Goal: Use online tool/utility: Utilize a website feature to perform a specific function

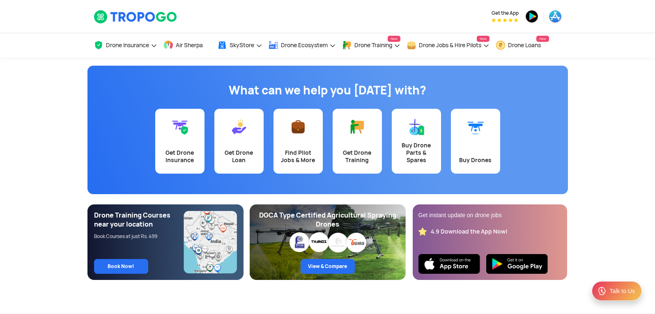
click at [66, 61] on app-banner "What can we help you today with? Get Drone Insurance Get Drone Loan Find Pilot …" at bounding box center [327, 169] width 655 height 223
click at [154, 21] on img at bounding box center [136, 17] width 84 height 14
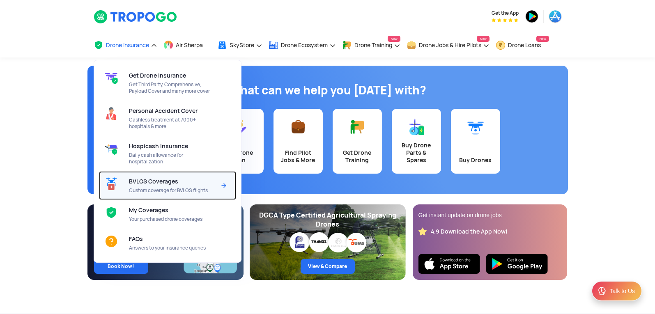
click at [167, 189] on span "Custom coverage for BVLOS flights" at bounding box center [172, 190] width 87 height 7
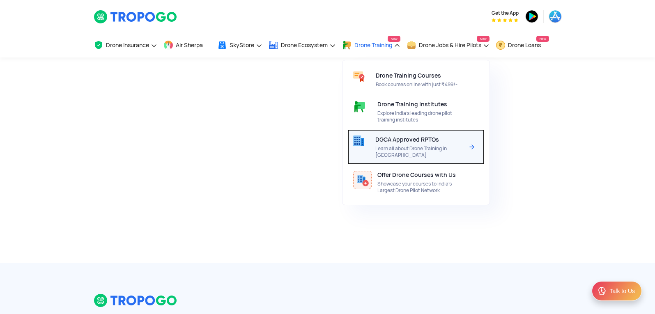
click at [416, 152] on span "Learn all about Drone Training in India" at bounding box center [419, 151] width 88 height 13
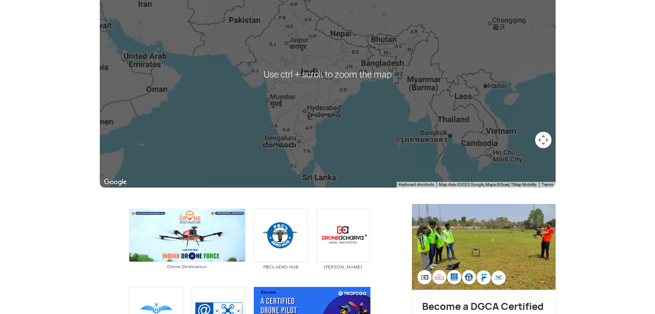
scroll to position [123, 0]
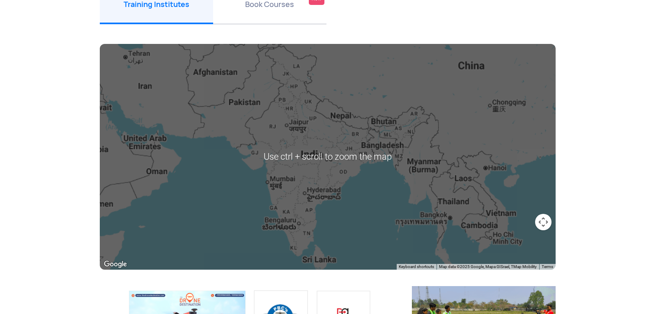
click at [331, 170] on div at bounding box center [328, 157] width 456 height 226
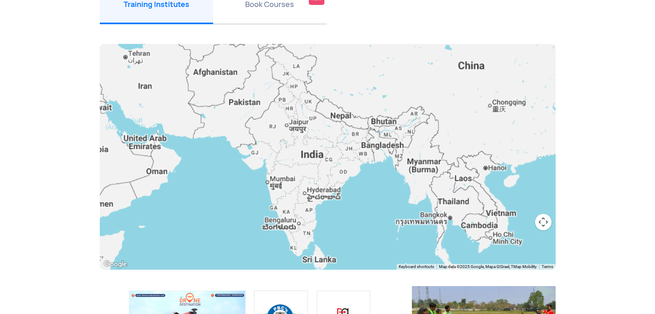
click at [315, 157] on div at bounding box center [328, 157] width 456 height 226
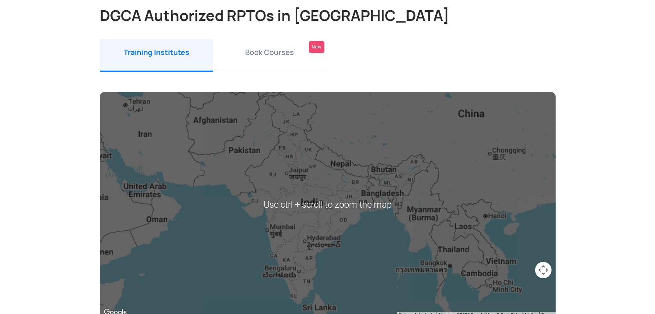
scroll to position [164, 0]
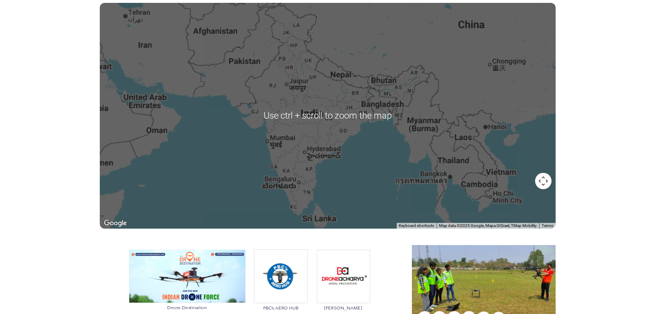
click at [317, 143] on div at bounding box center [328, 116] width 456 height 226
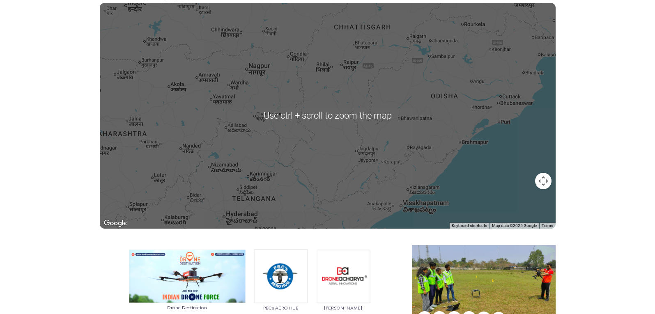
click at [405, 199] on div at bounding box center [328, 116] width 456 height 226
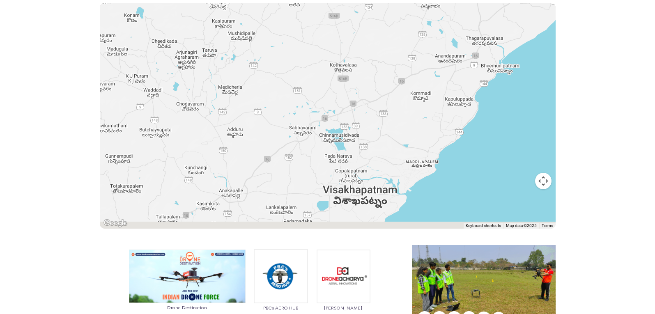
drag, startPoint x: 395, startPoint y: 199, endPoint x: 401, endPoint y: 106, distance: 93.9
click at [401, 106] on div at bounding box center [328, 116] width 456 height 226
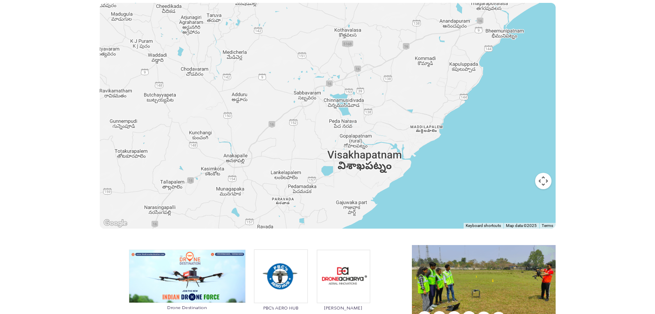
drag, startPoint x: 377, startPoint y: 163, endPoint x: 377, endPoint y: 136, distance: 26.7
click at [377, 136] on div at bounding box center [328, 116] width 456 height 226
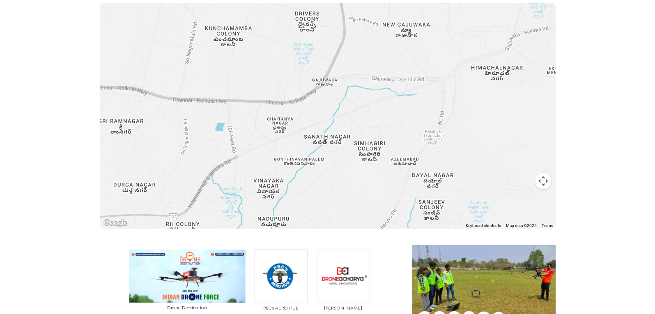
drag, startPoint x: 295, startPoint y: 113, endPoint x: 451, endPoint y: 117, distance: 155.3
click at [450, 116] on div at bounding box center [328, 116] width 456 height 226
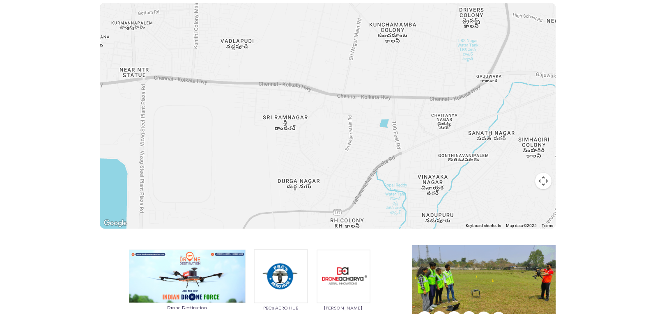
drag, startPoint x: 290, startPoint y: 116, endPoint x: 449, endPoint y: 112, distance: 158.6
click at [449, 112] on div at bounding box center [328, 116] width 456 height 226
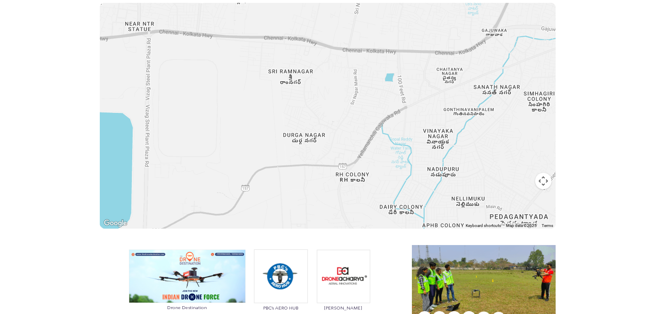
drag, startPoint x: 369, startPoint y: 168, endPoint x: 376, endPoint y: 107, distance: 61.7
click at [376, 107] on div at bounding box center [328, 116] width 456 height 226
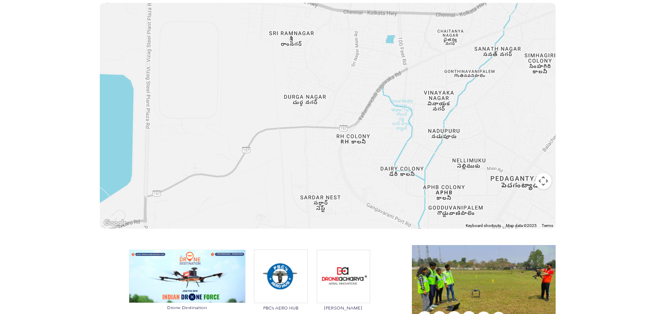
drag, startPoint x: 378, startPoint y: 158, endPoint x: 376, endPoint y: 129, distance: 29.2
click at [376, 129] on div at bounding box center [328, 116] width 456 height 226
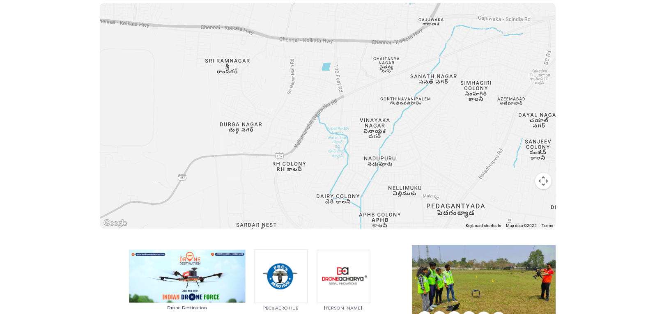
drag, startPoint x: 369, startPoint y: 127, endPoint x: 310, endPoint y: 156, distance: 65.2
click at [310, 156] on div at bounding box center [328, 116] width 456 height 226
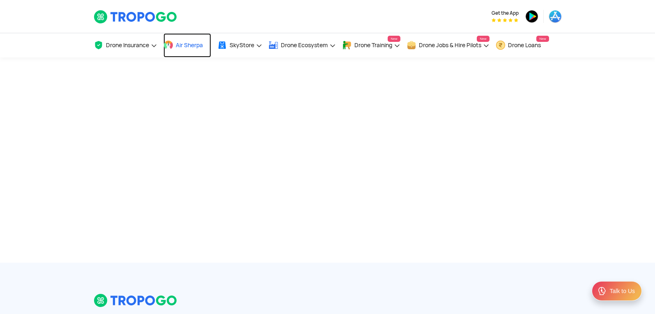
click at [184, 44] on span "Air Sherpa" at bounding box center [189, 45] width 27 height 7
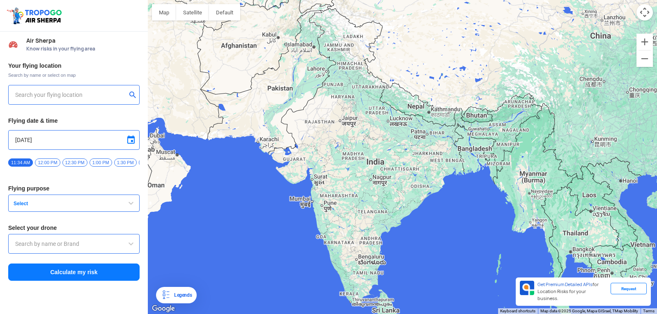
click at [98, 96] on input "text" at bounding box center [70, 95] width 111 height 10
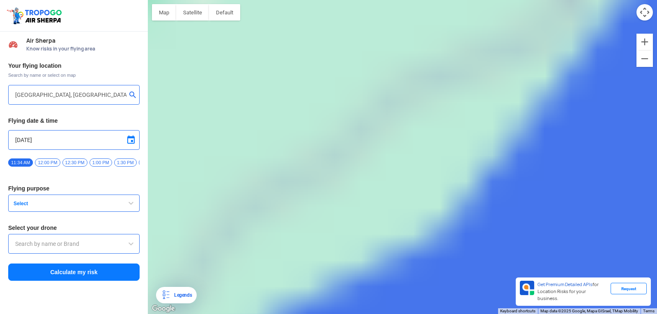
type input "Duvvada Railway Station, Duvvada - Sabbavaram Rd, Visakhapatnam, Andhra Pradesh…"
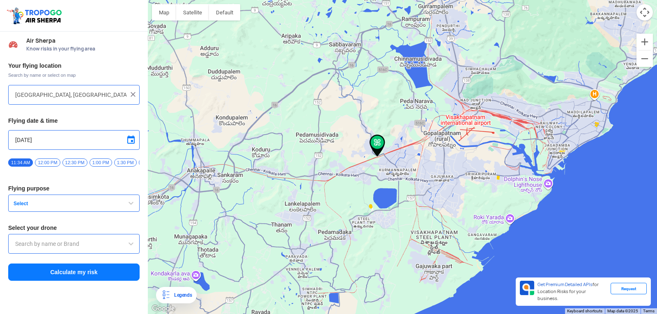
drag, startPoint x: 488, startPoint y: 150, endPoint x: 393, endPoint y: 161, distance: 95.5
click at [396, 161] on div at bounding box center [402, 157] width 509 height 314
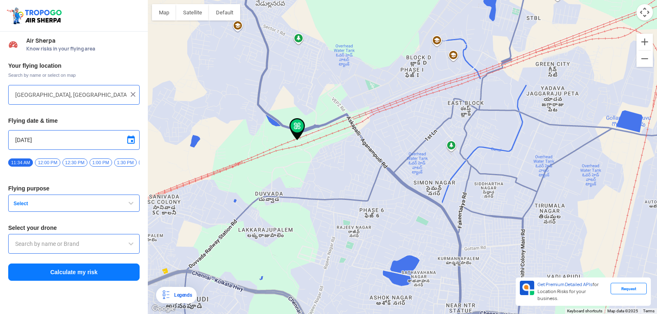
drag, startPoint x: 267, startPoint y: 161, endPoint x: 292, endPoint y: 179, distance: 30.7
click at [292, 179] on div at bounding box center [402, 157] width 509 height 314
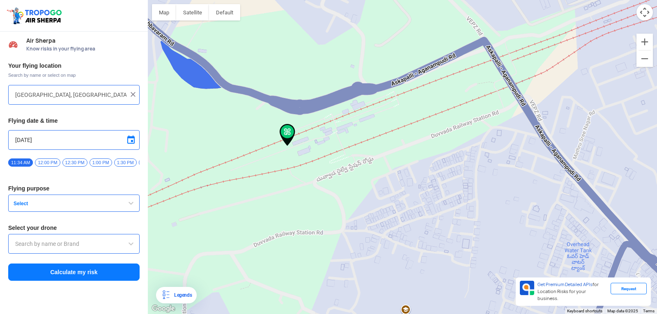
drag, startPoint x: 242, startPoint y: 161, endPoint x: 316, endPoint y: 219, distance: 94.0
click at [290, 219] on div at bounding box center [402, 157] width 509 height 314
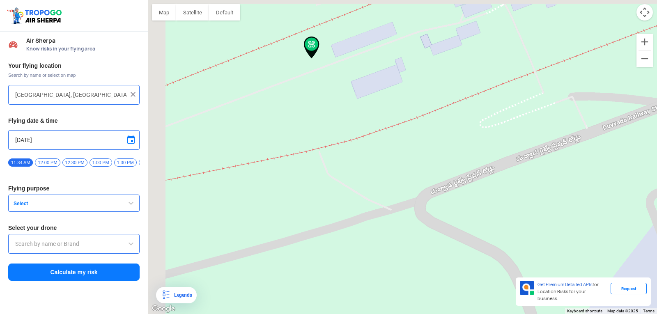
drag, startPoint x: 294, startPoint y: 158, endPoint x: 347, endPoint y: 203, distance: 69.6
click at [344, 198] on div at bounding box center [402, 157] width 509 height 314
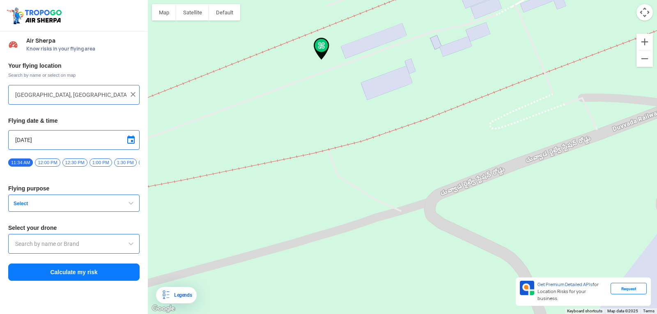
drag, startPoint x: 330, startPoint y: 218, endPoint x: 413, endPoint y: 149, distance: 107.3
click at [405, 155] on div at bounding box center [402, 157] width 509 height 314
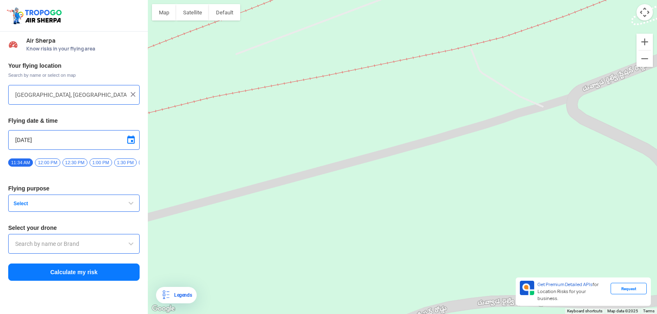
drag, startPoint x: 348, startPoint y: 191, endPoint x: 403, endPoint y: 166, distance: 60.5
click at [389, 170] on div at bounding box center [402, 157] width 509 height 314
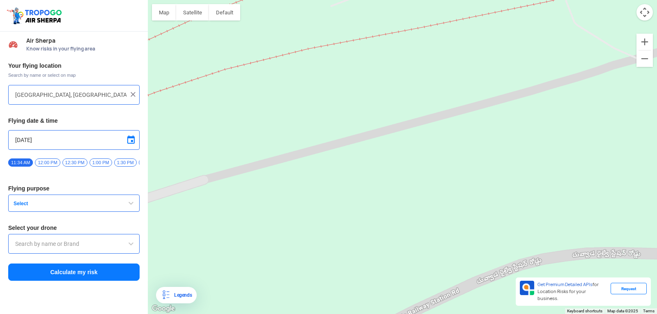
drag, startPoint x: 213, startPoint y: 228, endPoint x: 289, endPoint y: 204, distance: 79.6
click at [288, 204] on div at bounding box center [402, 157] width 509 height 314
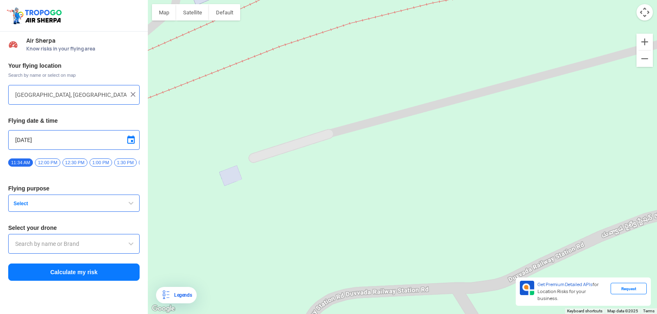
drag, startPoint x: 262, startPoint y: 224, endPoint x: 329, endPoint y: 196, distance: 72.2
click at [323, 197] on div at bounding box center [402, 157] width 509 height 314
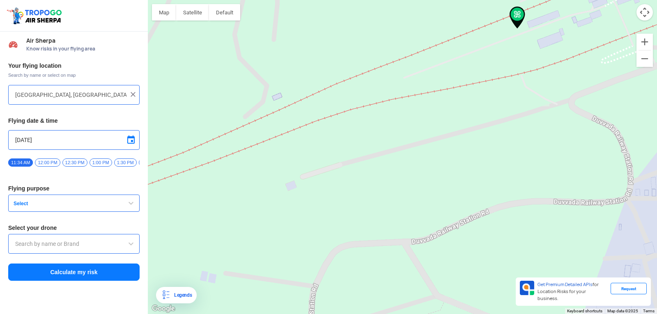
drag, startPoint x: 300, startPoint y: 226, endPoint x: 356, endPoint y: 171, distance: 78.7
click at [355, 171] on div at bounding box center [402, 157] width 509 height 314
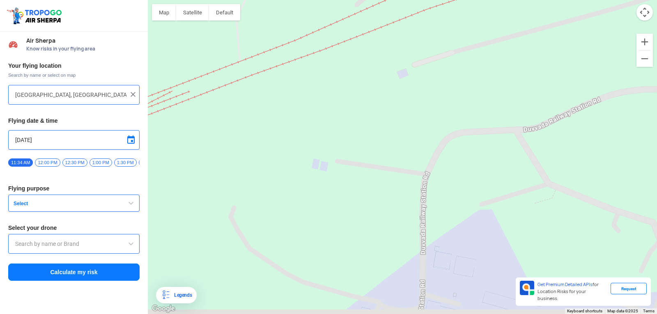
drag, startPoint x: 315, startPoint y: 228, endPoint x: 358, endPoint y: 182, distance: 63.1
click at [358, 182] on div at bounding box center [402, 157] width 509 height 314
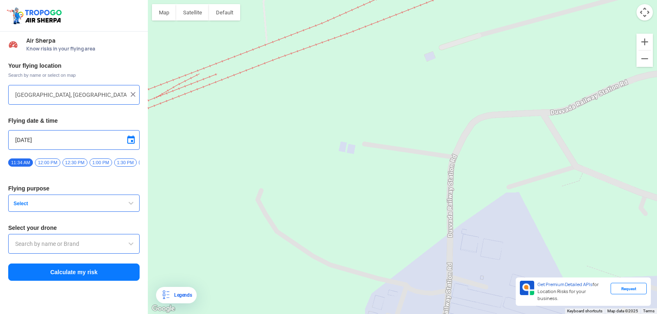
drag, startPoint x: 292, startPoint y: 239, endPoint x: 372, endPoint y: 161, distance: 111.3
click at [372, 161] on div at bounding box center [402, 157] width 509 height 314
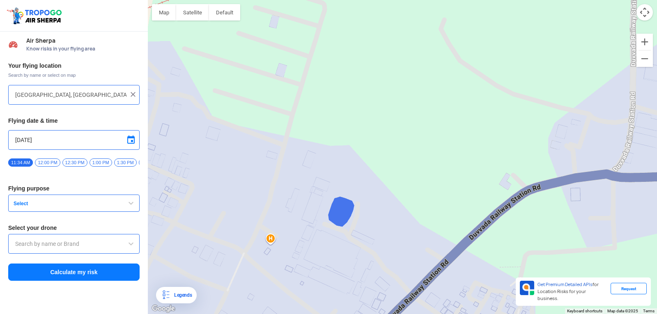
drag, startPoint x: 341, startPoint y: 218, endPoint x: 355, endPoint y: 179, distance: 41.4
click at [355, 179] on div at bounding box center [402, 157] width 509 height 314
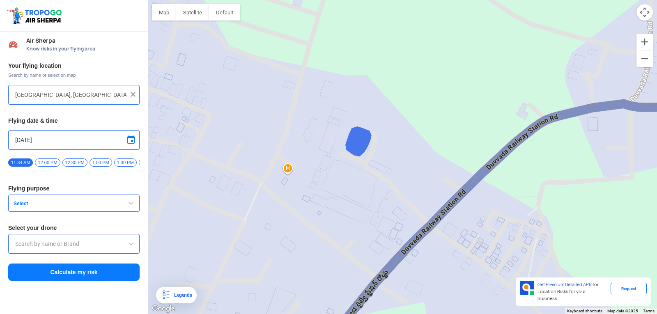
drag, startPoint x: 341, startPoint y: 227, endPoint x: 340, endPoint y: 187, distance: 39.9
click at [341, 181] on div at bounding box center [402, 157] width 509 height 314
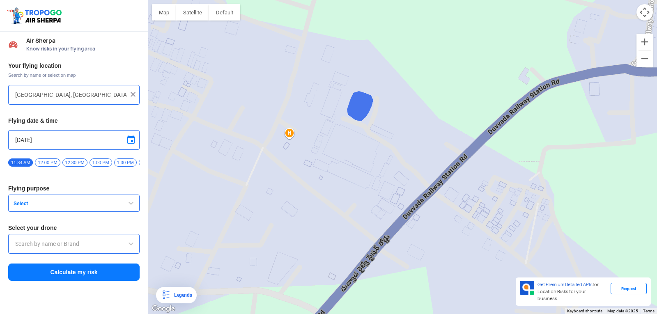
drag, startPoint x: 334, startPoint y: 225, endPoint x: 337, endPoint y: 190, distance: 34.7
click at [337, 190] on div at bounding box center [402, 157] width 509 height 314
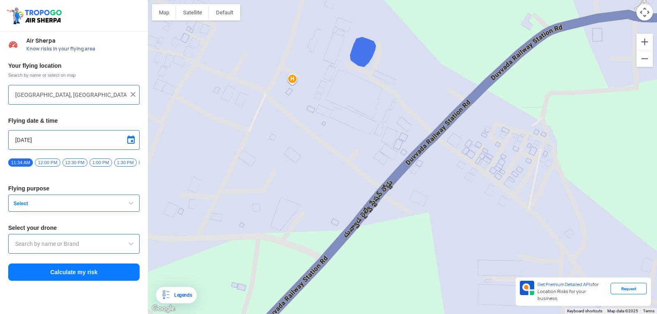
drag, startPoint x: 337, startPoint y: 207, endPoint x: 339, endPoint y: 166, distance: 42.0
click at [339, 166] on div at bounding box center [402, 157] width 509 height 314
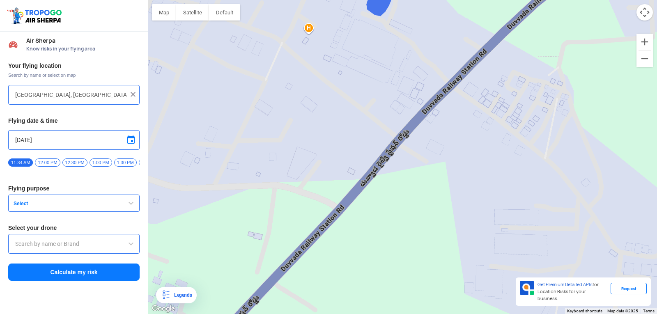
drag, startPoint x: 335, startPoint y: 171, endPoint x: 396, endPoint y: 220, distance: 77.8
click at [382, 216] on div at bounding box center [402, 157] width 509 height 314
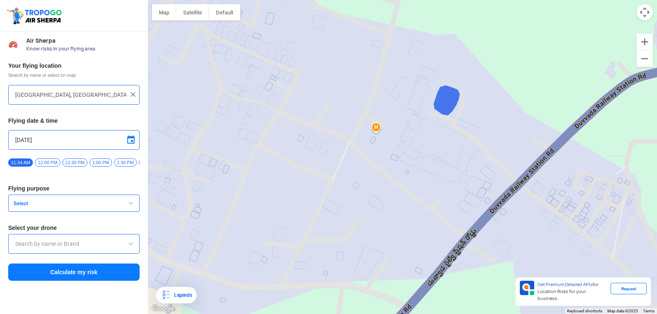
drag, startPoint x: 387, startPoint y: 163, endPoint x: 366, endPoint y: 221, distance: 61.7
click at [368, 242] on div at bounding box center [402, 157] width 509 height 314
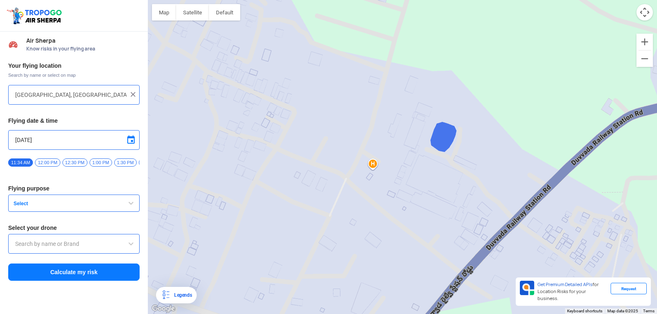
drag, startPoint x: 361, startPoint y: 148, endPoint x: 347, endPoint y: 210, distance: 63.3
click at [347, 210] on div at bounding box center [402, 157] width 509 height 314
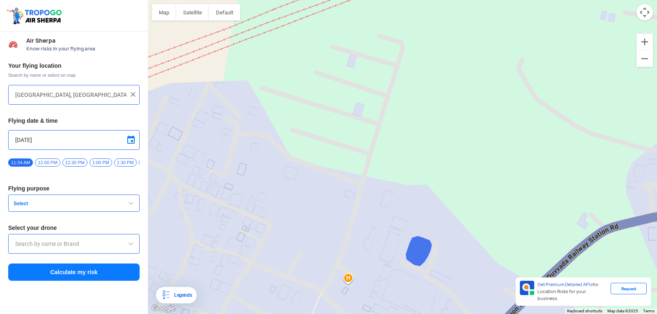
drag, startPoint x: 362, startPoint y: 149, endPoint x: 353, endPoint y: 191, distance: 43.4
click at [353, 191] on div at bounding box center [402, 157] width 509 height 314
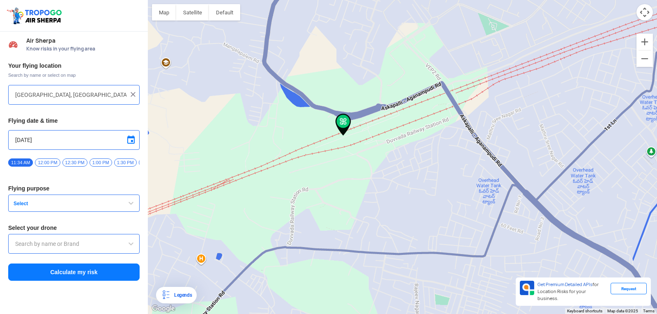
drag, startPoint x: 467, startPoint y: 154, endPoint x: 281, endPoint y: 207, distance: 193.2
click at [282, 207] on div at bounding box center [402, 157] width 509 height 314
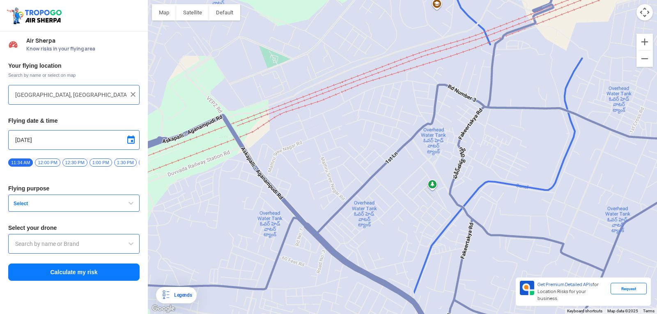
drag, startPoint x: 348, startPoint y: 183, endPoint x: 191, endPoint y: 198, distance: 157.6
click at [194, 199] on div at bounding box center [402, 157] width 509 height 314
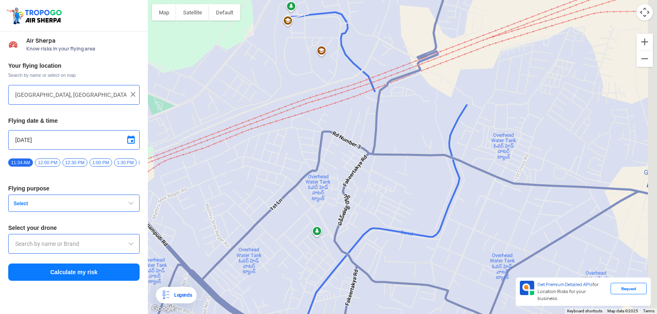
drag, startPoint x: 396, startPoint y: 143, endPoint x: 262, endPoint y: 196, distance: 144.0
click at [270, 195] on div at bounding box center [402, 157] width 509 height 314
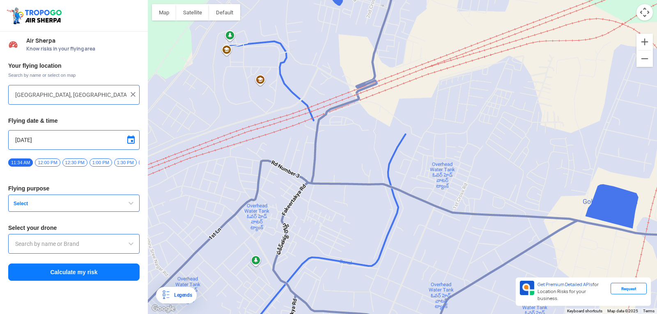
drag, startPoint x: 458, startPoint y: 129, endPoint x: 389, endPoint y: 157, distance: 74.0
click at [390, 157] on div at bounding box center [402, 157] width 509 height 314
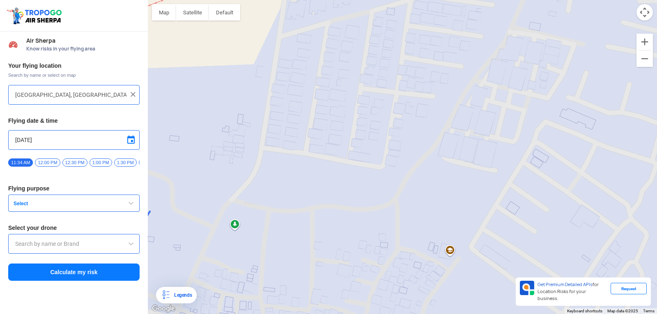
drag, startPoint x: 340, startPoint y: 144, endPoint x: 406, endPoint y: 175, distance: 73.0
click at [406, 175] on div at bounding box center [402, 157] width 509 height 314
click at [132, 94] on img at bounding box center [133, 94] width 8 height 8
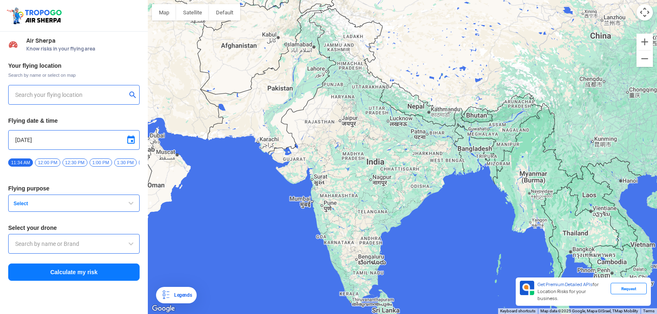
click at [120, 99] on input "text" at bounding box center [70, 95] width 111 height 10
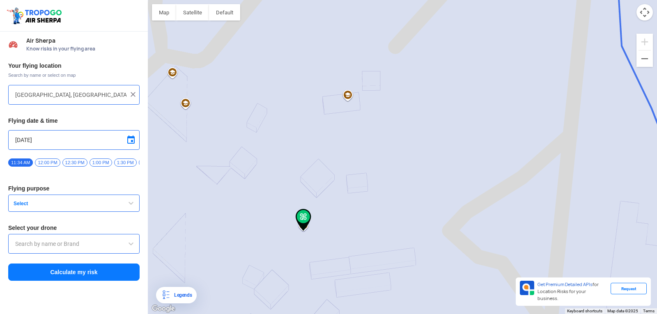
click at [302, 221] on img at bounding box center [304, 220] width 16 height 22
click at [89, 205] on span "Select" at bounding box center [61, 203] width 103 height 7
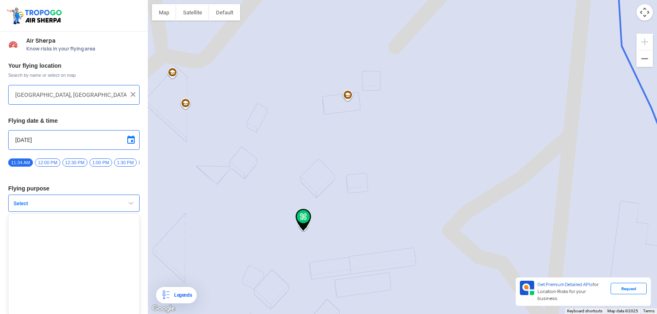
click at [96, 204] on span "Select" at bounding box center [61, 203] width 103 height 7
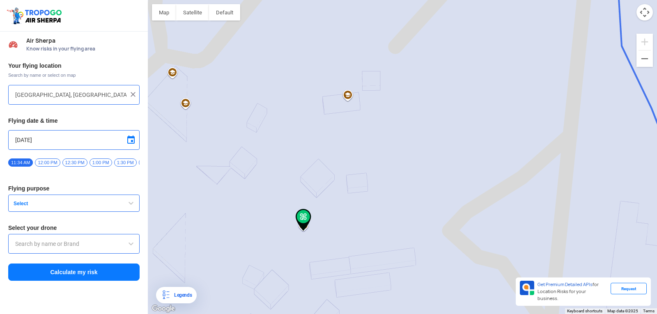
click at [95, 244] on input "text" at bounding box center [73, 244] width 117 height 10
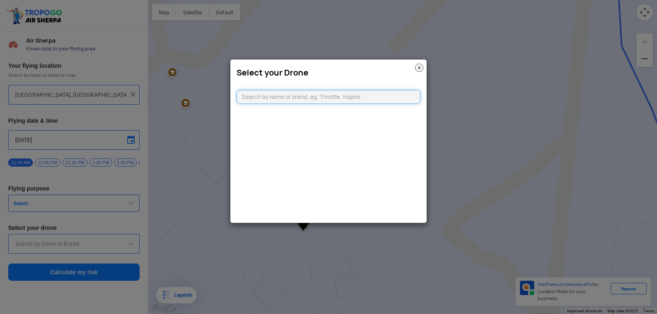
click at [281, 100] on input "text" at bounding box center [329, 97] width 184 height 14
type input "[STREET_ADDRESS]"
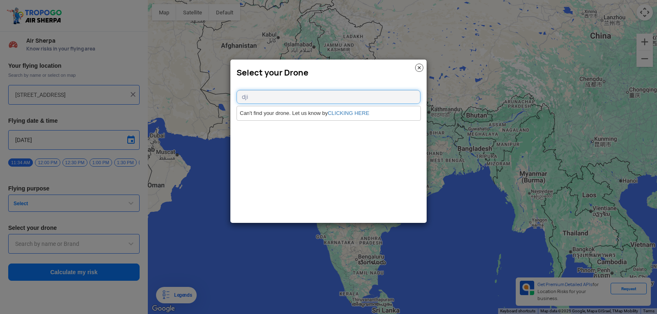
click at [359, 96] on input "dji" at bounding box center [329, 97] width 184 height 14
type input "d"
type input "dji"
click at [418, 64] on img at bounding box center [419, 68] width 8 height 8
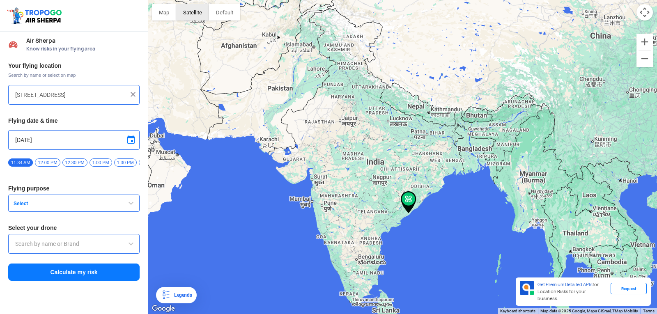
click at [186, 15] on button "Satellite" at bounding box center [192, 12] width 33 height 16
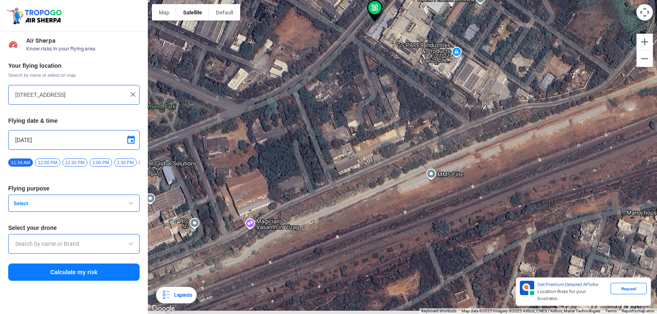
drag, startPoint x: 317, startPoint y: 148, endPoint x: 377, endPoint y: 63, distance: 104.1
click at [373, 65] on div at bounding box center [402, 157] width 509 height 314
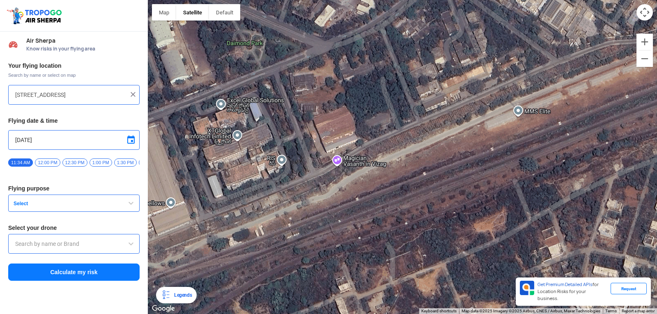
drag, startPoint x: 327, startPoint y: 132, endPoint x: 393, endPoint y: 85, distance: 81.3
click at [393, 85] on div at bounding box center [402, 157] width 509 height 314
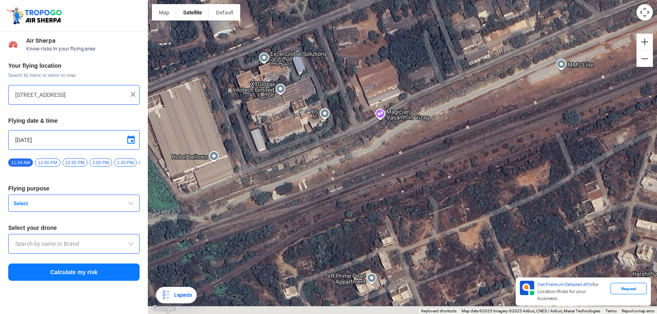
drag, startPoint x: 325, startPoint y: 196, endPoint x: 368, endPoint y: 149, distance: 64.0
click at [367, 149] on div at bounding box center [402, 157] width 509 height 314
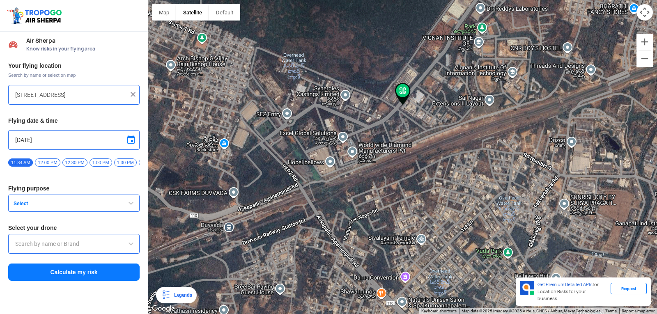
click at [493, 55] on div at bounding box center [402, 157] width 509 height 314
drag, startPoint x: 493, startPoint y: 55, endPoint x: 486, endPoint y: 66, distance: 13.2
click at [486, 66] on div at bounding box center [402, 157] width 509 height 314
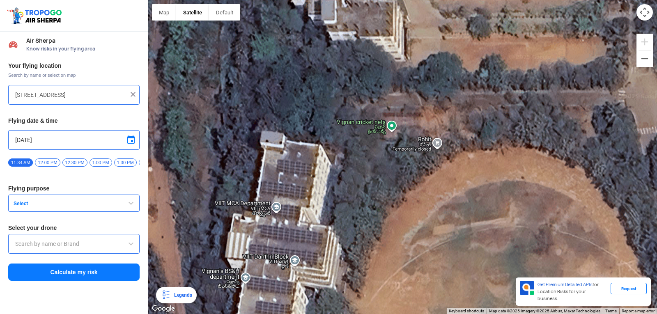
drag, startPoint x: 448, startPoint y: 129, endPoint x: 288, endPoint y: 46, distance: 180.2
click at [288, 46] on div at bounding box center [402, 157] width 509 height 314
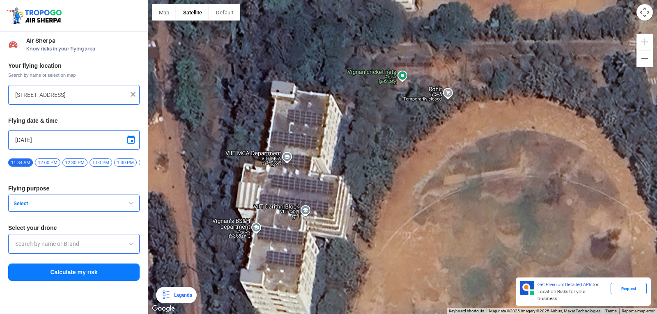
drag, startPoint x: 262, startPoint y: 222, endPoint x: 273, endPoint y: 180, distance: 42.8
click at [273, 180] on div at bounding box center [402, 157] width 509 height 314
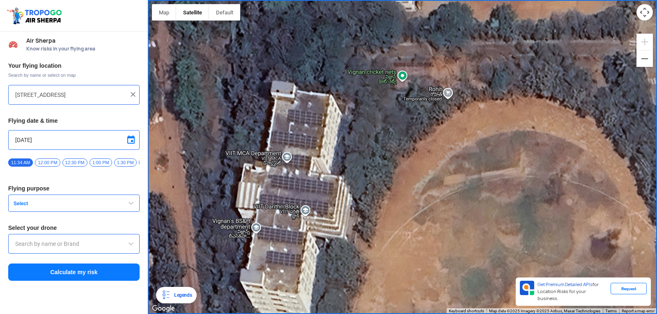
click at [281, 200] on div at bounding box center [402, 157] width 509 height 314
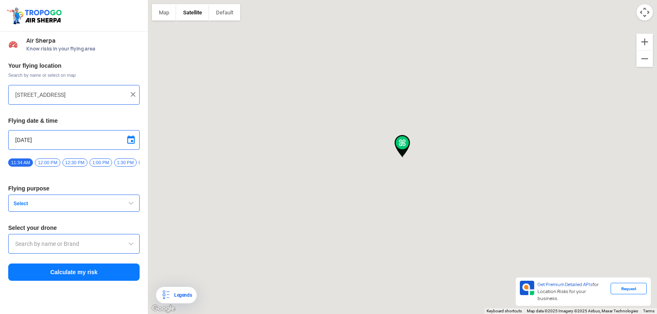
type input "Block D, Visakhapatnam, Andhra Pradesh 530049, India"
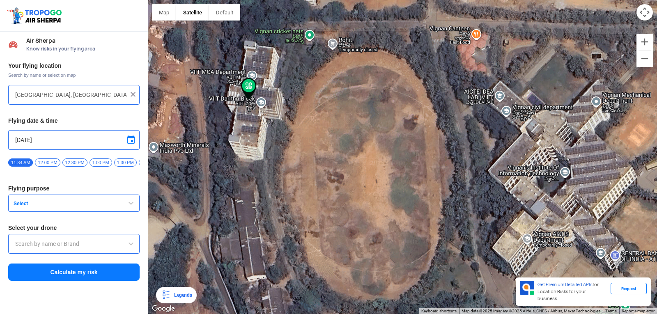
click at [107, 204] on span "Select" at bounding box center [61, 203] width 103 height 7
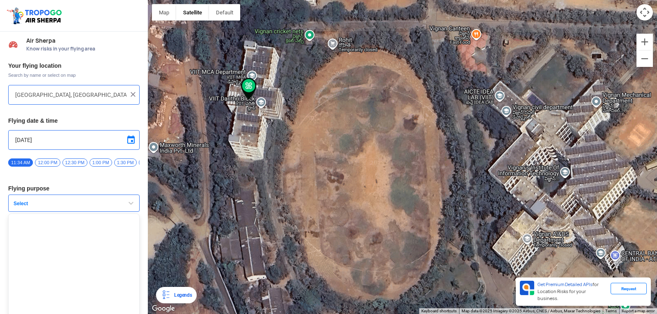
click at [106, 207] on span "Select" at bounding box center [61, 203] width 103 height 7
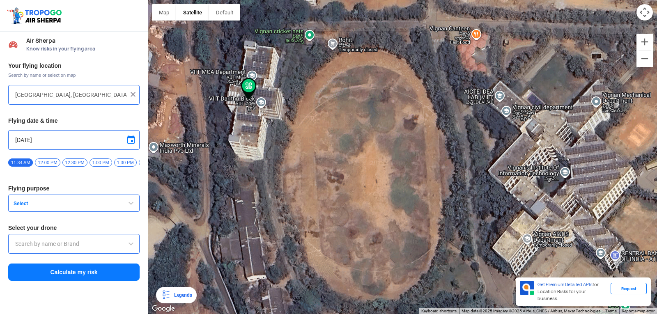
click at [106, 207] on span "Select" at bounding box center [61, 203] width 103 height 7
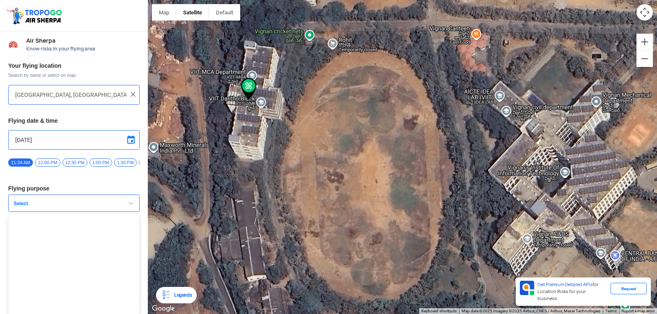
click at [106, 207] on span "Select" at bounding box center [61, 203] width 103 height 7
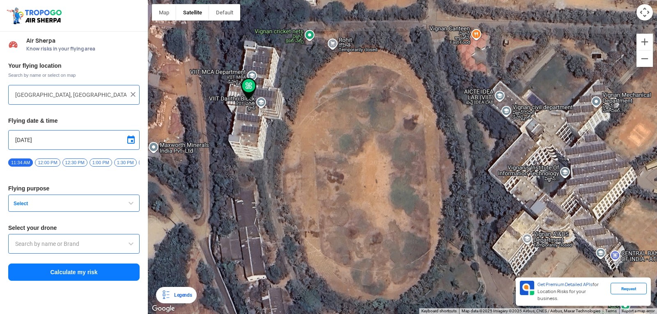
click at [107, 207] on span "Select" at bounding box center [61, 203] width 103 height 7
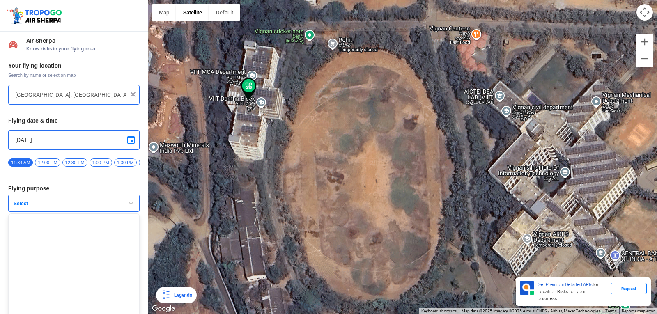
click at [107, 207] on span "Select" at bounding box center [61, 203] width 103 height 7
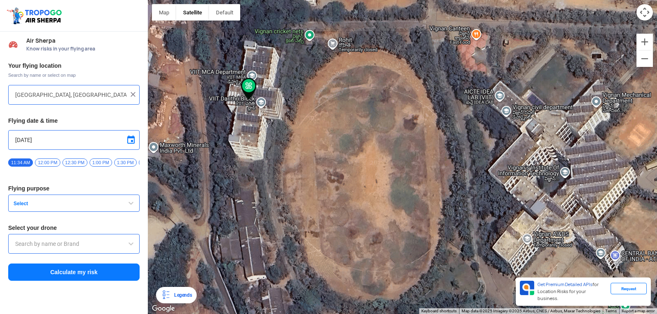
click at [107, 207] on span "Select" at bounding box center [61, 203] width 103 height 7
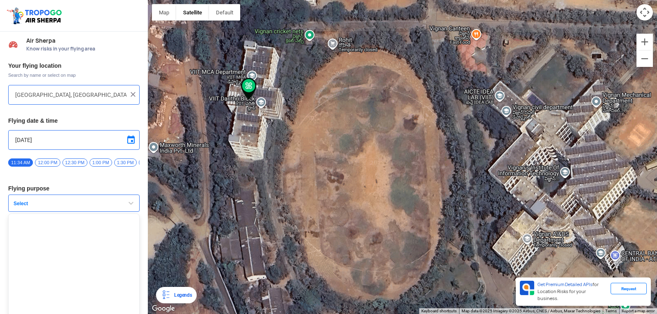
click at [107, 207] on span "Select" at bounding box center [61, 203] width 103 height 7
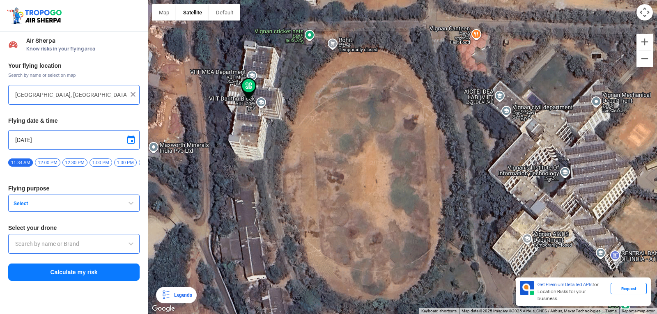
click at [107, 207] on span "Select" at bounding box center [61, 203] width 103 height 7
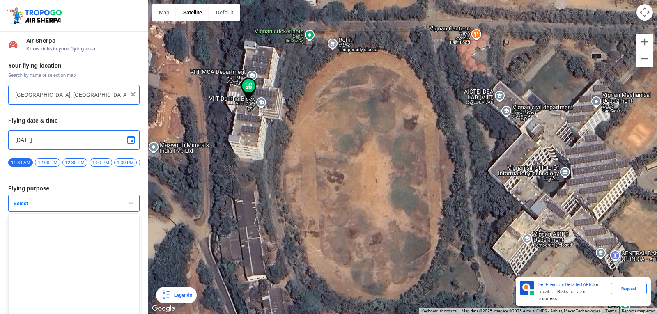
click at [107, 207] on span "Select" at bounding box center [61, 203] width 103 height 7
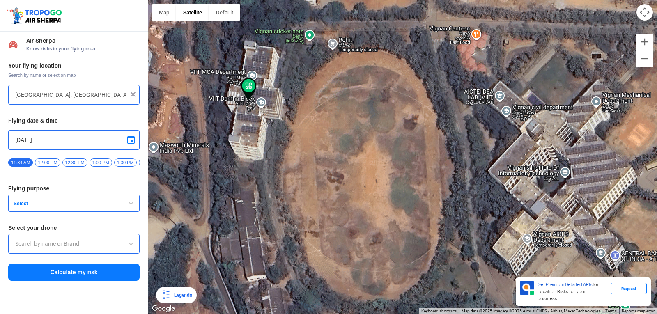
click at [107, 207] on span "Select" at bounding box center [61, 203] width 103 height 7
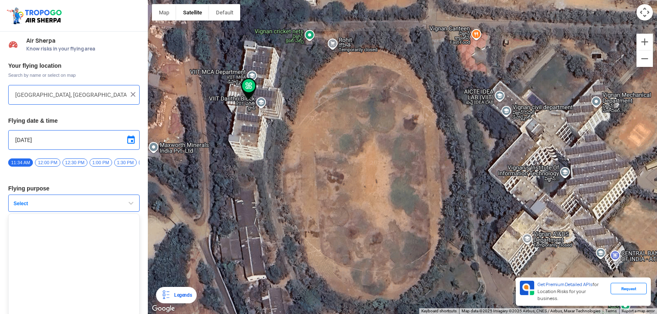
click at [107, 207] on span "Select" at bounding box center [61, 203] width 103 height 7
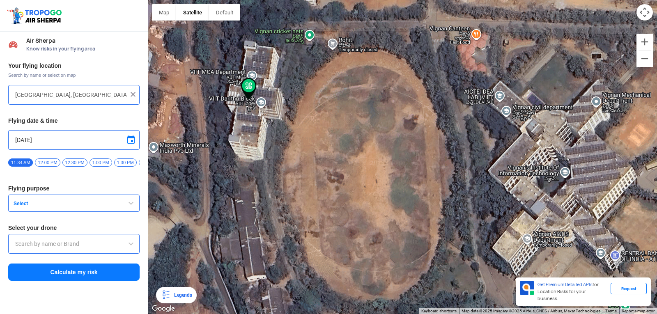
click at [107, 207] on span "Select" at bounding box center [61, 203] width 103 height 7
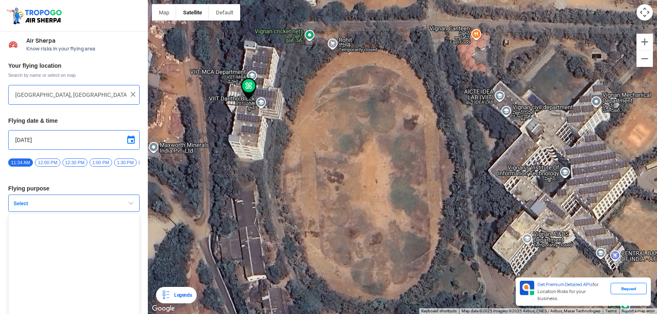
click at [107, 207] on span "Select" at bounding box center [61, 203] width 103 height 7
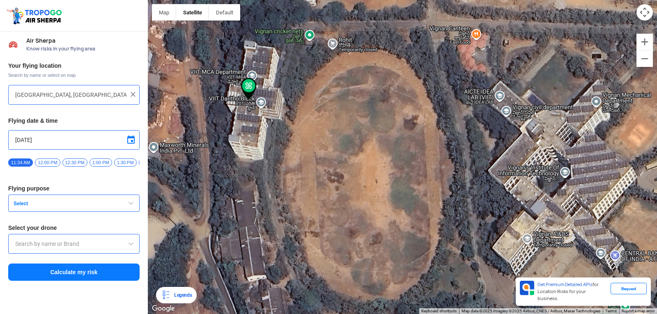
click at [107, 246] on input "text" at bounding box center [73, 244] width 117 height 10
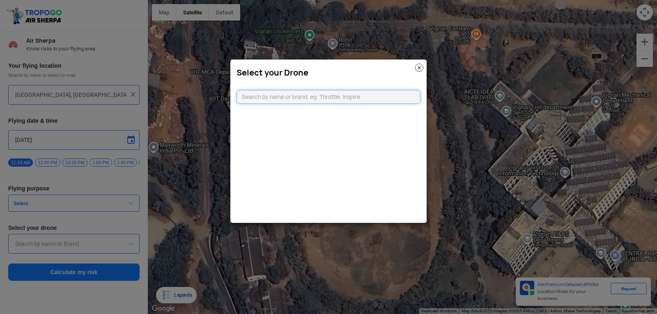
click at [300, 101] on input "text" at bounding box center [329, 97] width 184 height 14
type input "dji"
click at [341, 116] on link "CLICKING HERE" at bounding box center [348, 113] width 41 height 6
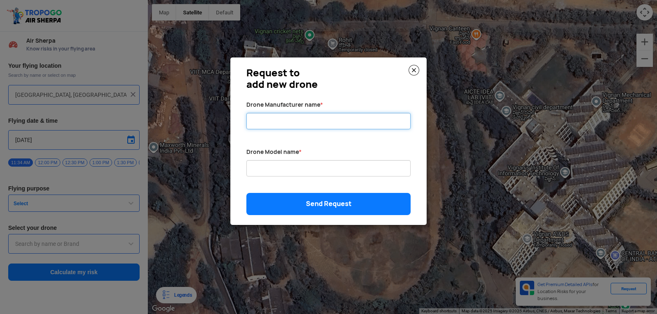
click at [336, 126] on input "Drone Manufacturer name *" at bounding box center [328, 121] width 164 height 16
type input "dji"
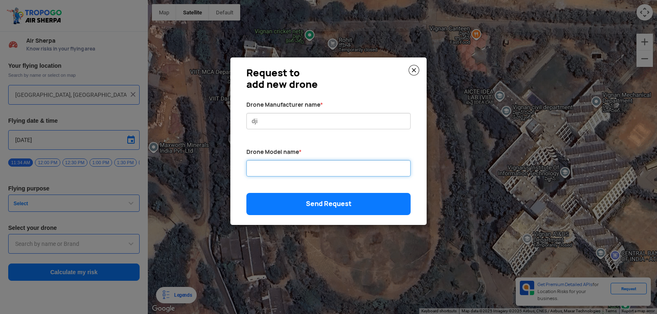
click at [312, 174] on input "Drone Manufacturer name *" at bounding box center [328, 168] width 164 height 16
type input "avanta"
click at [314, 203] on link "Send Request" at bounding box center [328, 204] width 164 height 22
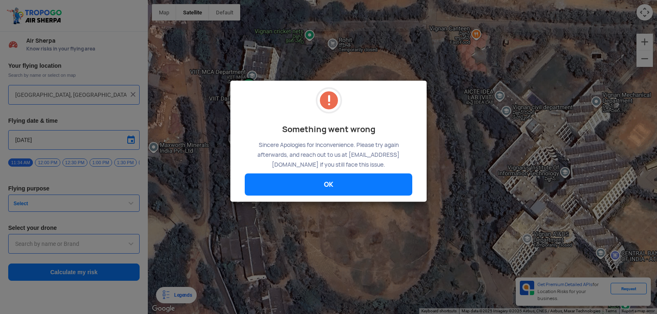
click at [333, 185] on link "OK" at bounding box center [329, 185] width 168 height 22
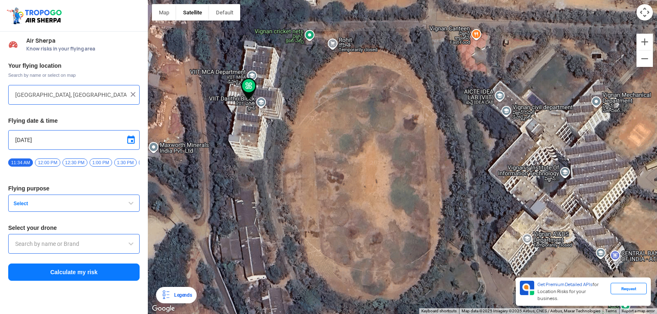
click at [129, 142] on span at bounding box center [131, 140] width 10 height 10
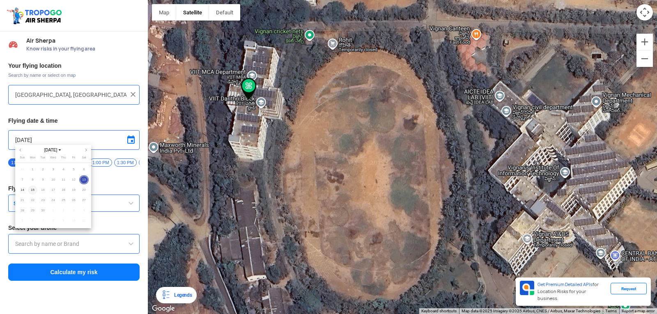
click at [30, 190] on span "15" at bounding box center [32, 190] width 9 height 9
type input "9/15/2025"
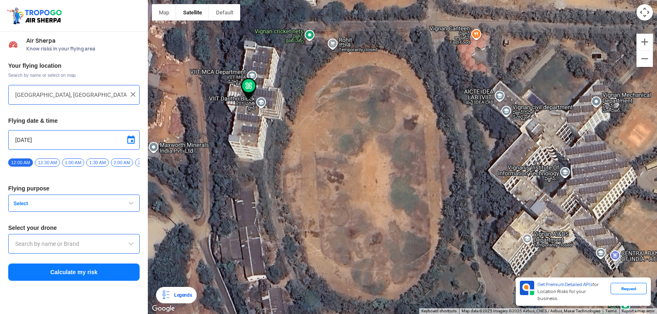
click at [103, 243] on input "text" at bounding box center [73, 244] width 117 height 10
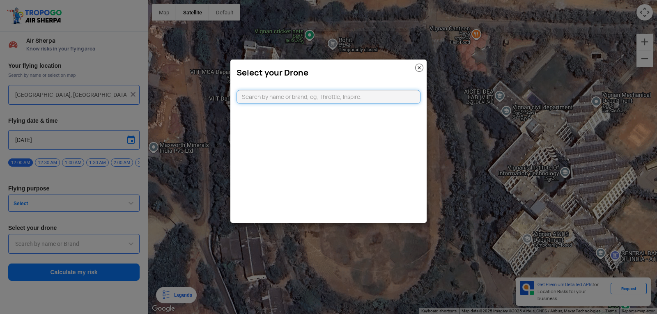
click at [280, 95] on input "text" at bounding box center [329, 97] width 184 height 14
click at [283, 96] on input "text" at bounding box center [329, 97] width 184 height 14
click at [285, 94] on input "text" at bounding box center [329, 97] width 184 height 14
click at [282, 98] on input "text" at bounding box center [329, 97] width 184 height 14
paste input "DJI"
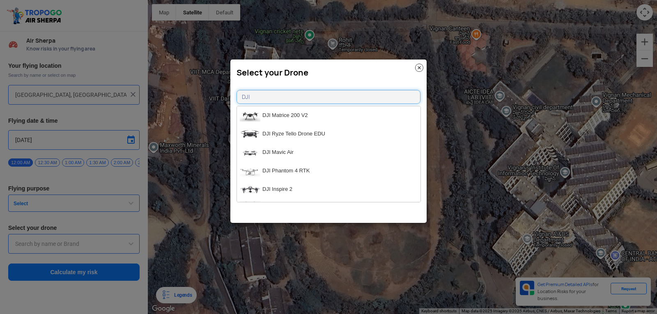
type input "DJI"
click at [298, 186] on li "DJI Phantom 4 Pro" at bounding box center [329, 189] width 184 height 18
type input "DJI Phantom 4 Pro"
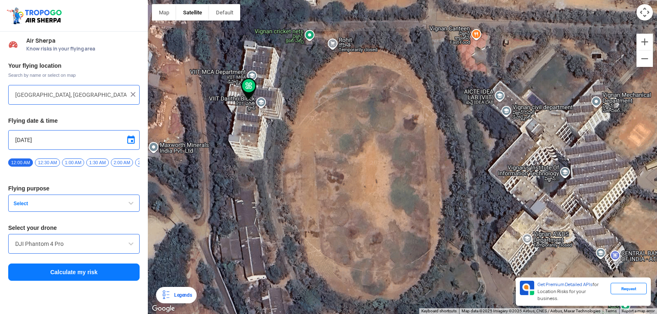
click at [127, 208] on span "button" at bounding box center [131, 203] width 10 height 10
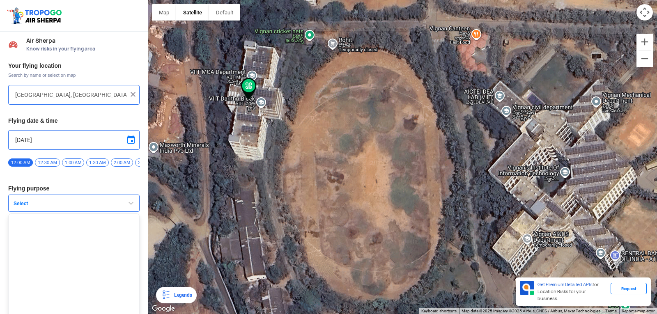
click at [128, 208] on span "button" at bounding box center [131, 203] width 10 height 10
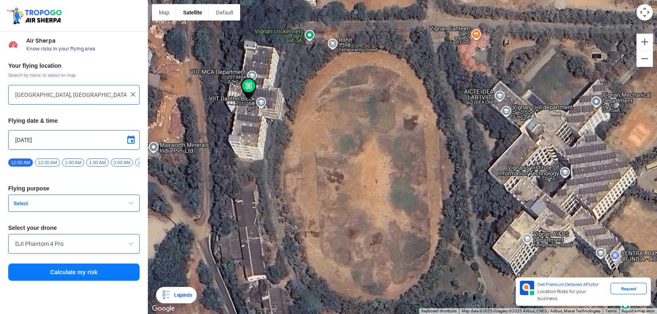
click at [125, 206] on button "Select" at bounding box center [73, 203] width 131 height 17
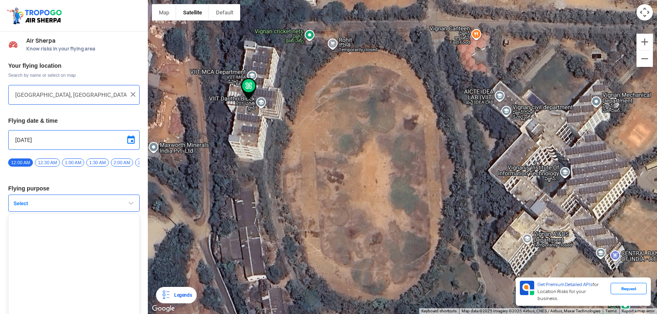
click at [126, 206] on span "button" at bounding box center [131, 203] width 10 height 10
click at [125, 206] on button "Select" at bounding box center [73, 203] width 131 height 17
click at [126, 206] on span "button" at bounding box center [131, 203] width 10 height 10
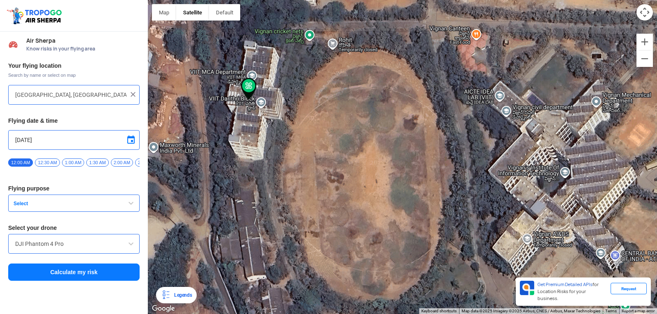
click at [125, 206] on button "Select" at bounding box center [73, 203] width 131 height 17
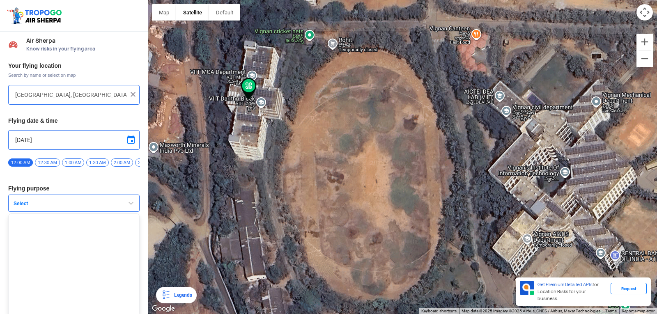
click at [126, 206] on span "button" at bounding box center [131, 203] width 10 height 10
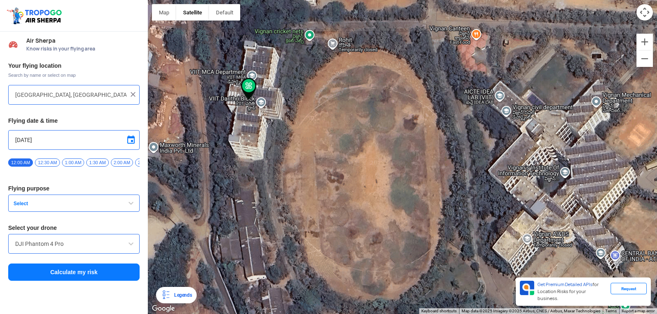
click at [125, 206] on button "Select" at bounding box center [73, 203] width 131 height 17
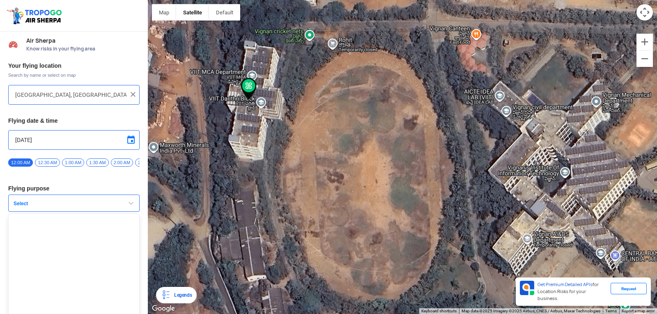
click at [126, 206] on span "button" at bounding box center [131, 203] width 10 height 10
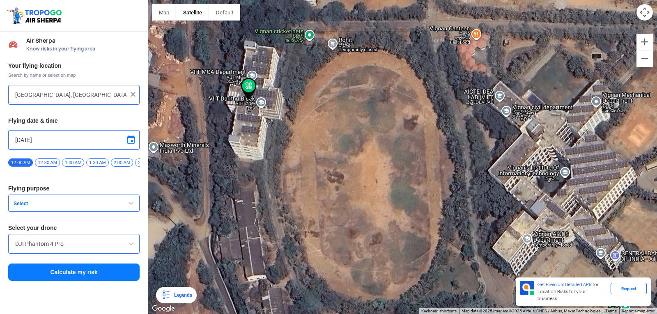
click at [125, 206] on button "Select" at bounding box center [73, 203] width 131 height 17
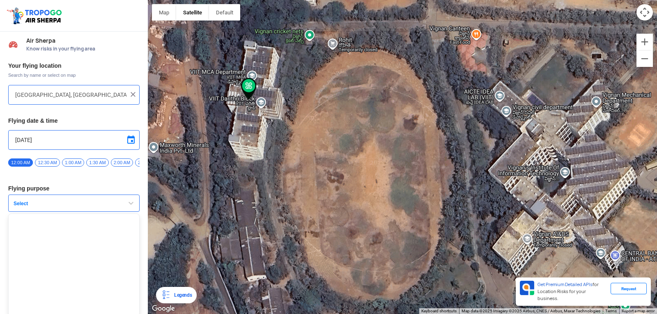
click at [126, 207] on span "button" at bounding box center [131, 203] width 10 height 10
click at [124, 207] on button "Select" at bounding box center [73, 203] width 131 height 17
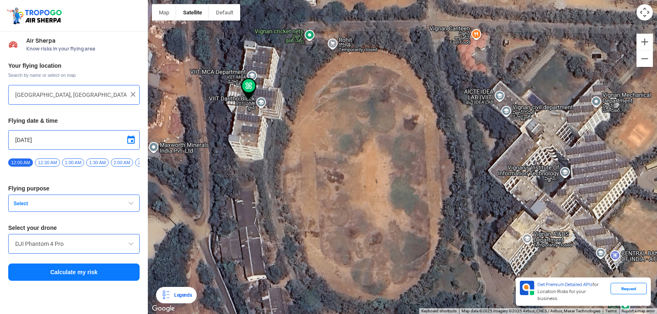
click at [124, 207] on button "Select" at bounding box center [73, 203] width 131 height 17
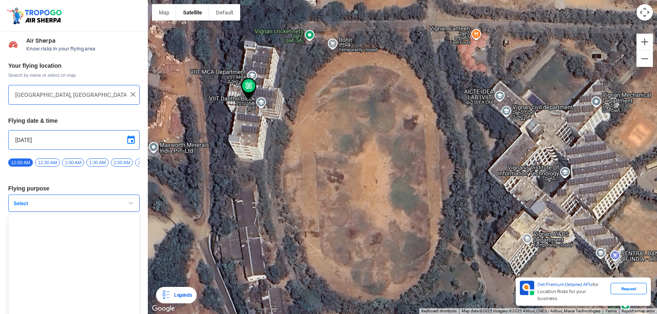
click at [124, 207] on button "Select" at bounding box center [73, 203] width 131 height 17
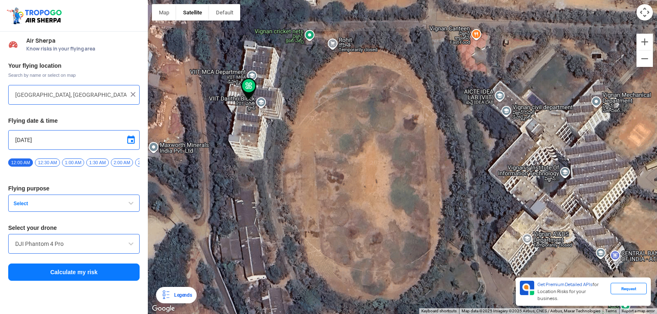
click at [124, 207] on button "Select" at bounding box center [73, 203] width 131 height 17
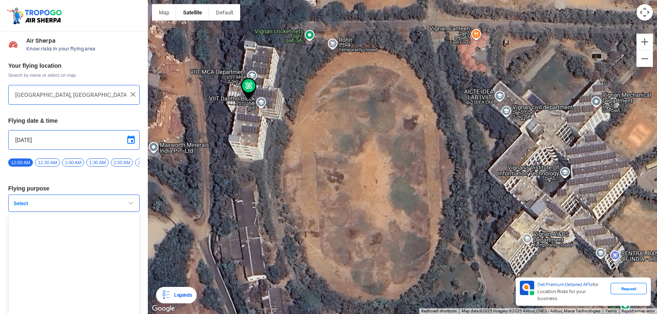
click at [124, 207] on button "Select" at bounding box center [73, 203] width 131 height 17
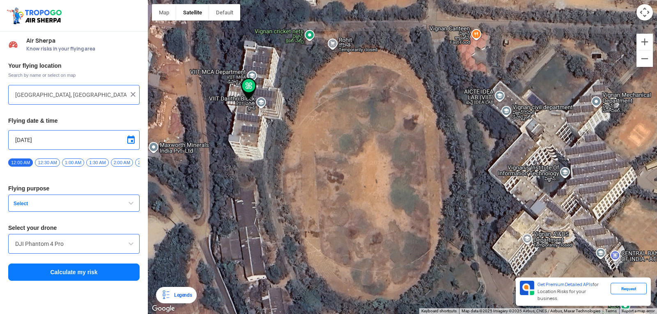
click at [124, 207] on button "Select" at bounding box center [73, 203] width 131 height 17
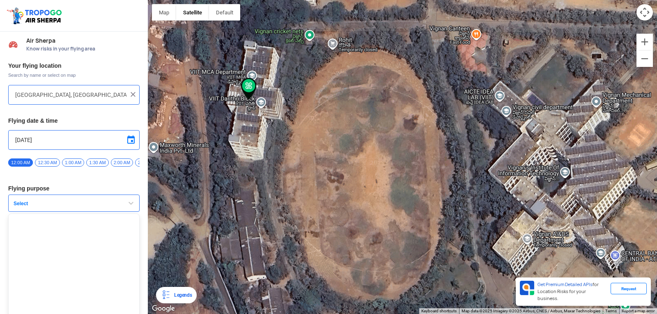
click at [124, 207] on button "Select" at bounding box center [73, 203] width 131 height 17
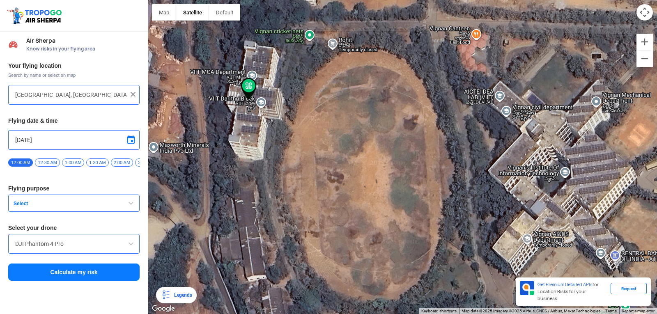
click at [124, 207] on button "Select" at bounding box center [73, 203] width 131 height 17
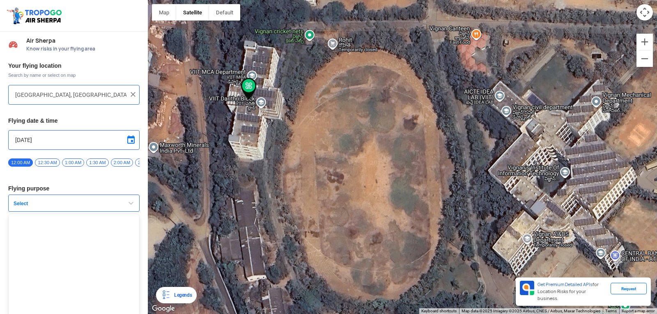
click at [122, 206] on button "Select" at bounding box center [73, 203] width 131 height 17
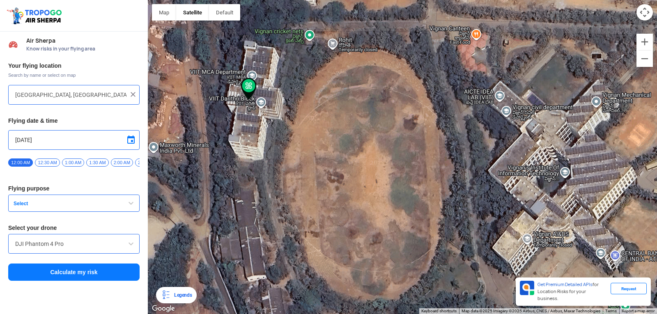
click at [111, 273] on button "Calculate my risk" at bounding box center [73, 272] width 131 height 17
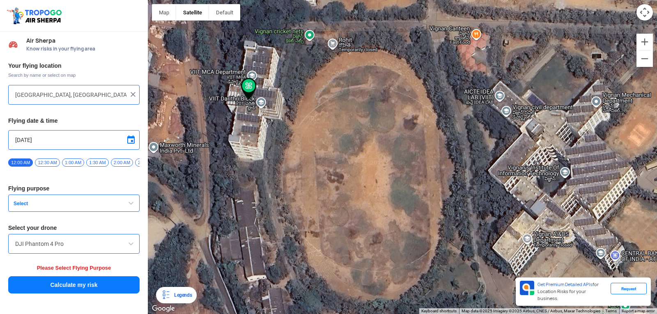
click at [117, 212] on button "Select" at bounding box center [73, 203] width 131 height 17
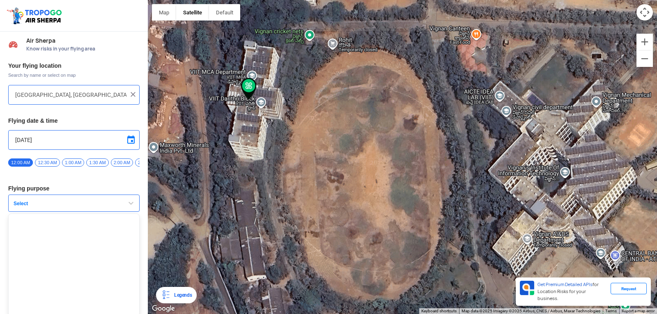
click at [117, 206] on button "Select" at bounding box center [73, 203] width 131 height 17
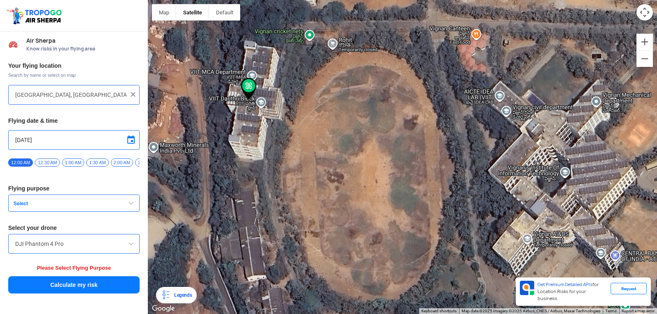
click at [117, 203] on button "Select" at bounding box center [73, 203] width 131 height 17
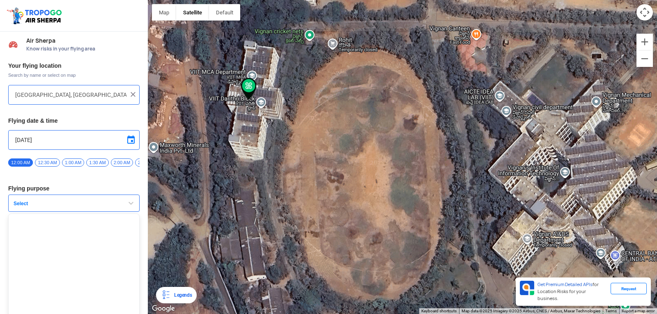
click at [117, 203] on button "Select" at bounding box center [73, 203] width 131 height 17
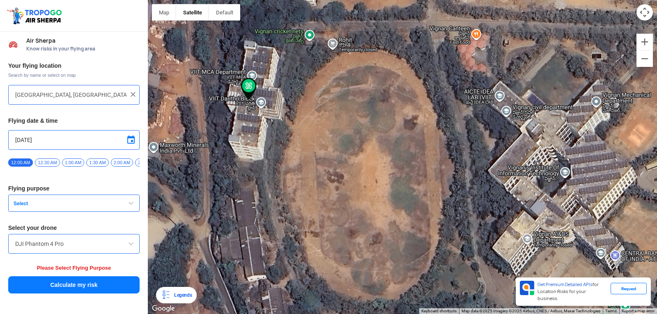
click at [117, 204] on button "Select" at bounding box center [73, 203] width 131 height 17
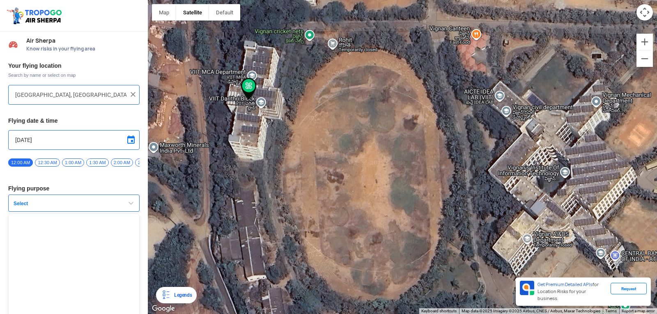
click at [117, 204] on button "Select" at bounding box center [73, 203] width 131 height 17
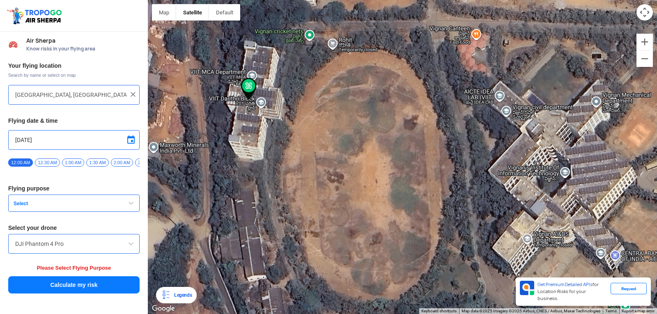
click at [117, 204] on button "Select" at bounding box center [73, 203] width 131 height 17
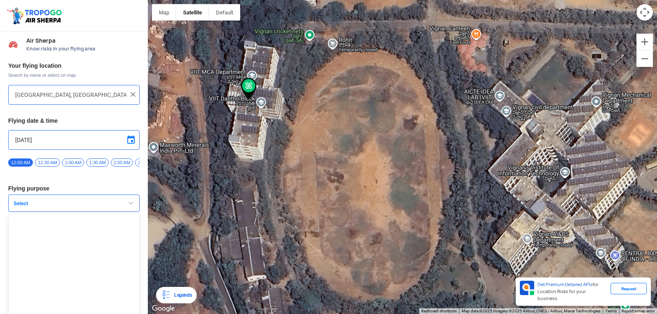
click at [117, 204] on button "Select" at bounding box center [73, 203] width 131 height 17
click at [117, 205] on button "Select" at bounding box center [73, 203] width 131 height 17
click at [80, 211] on button "Select" at bounding box center [73, 203] width 131 height 17
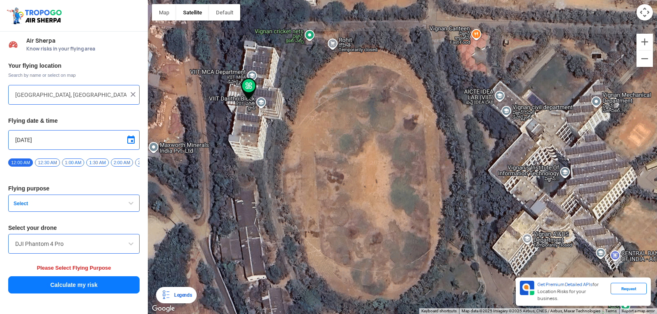
click at [85, 207] on span "Select" at bounding box center [61, 203] width 103 height 7
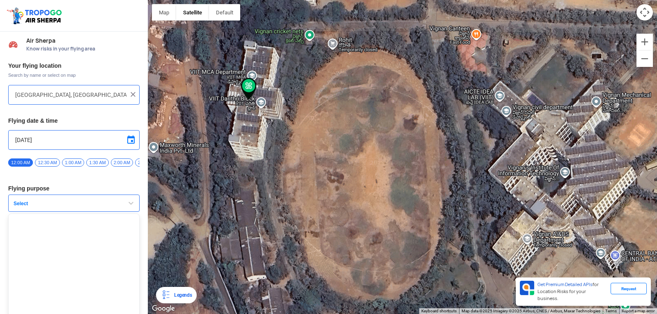
click at [85, 207] on span "Select" at bounding box center [61, 203] width 103 height 7
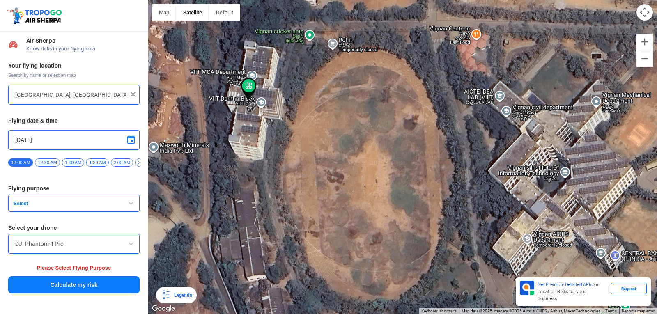
click at [85, 207] on span "Select" at bounding box center [61, 203] width 103 height 7
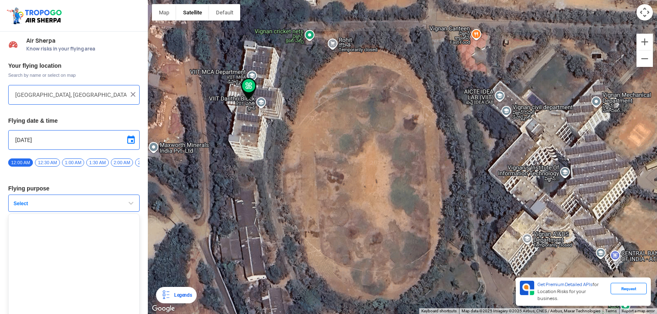
click at [85, 207] on span "Select" at bounding box center [61, 203] width 103 height 7
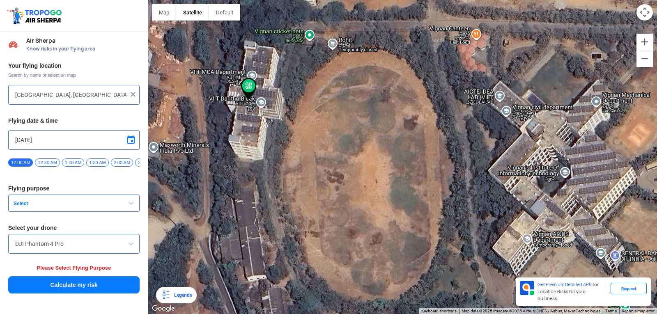
click at [85, 207] on span "Select" at bounding box center [61, 203] width 103 height 7
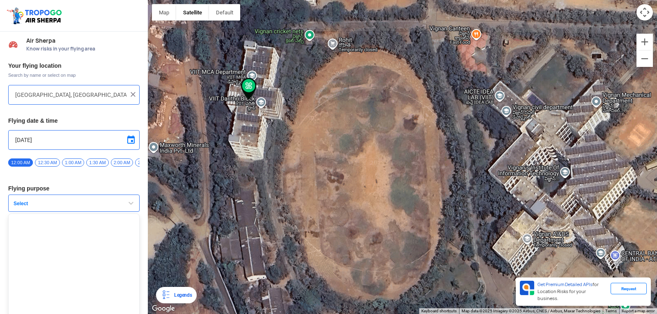
drag, startPoint x: 66, startPoint y: 239, endPoint x: 48, endPoint y: 250, distance: 20.7
click at [65, 239] on ul at bounding box center [73, 265] width 131 height 103
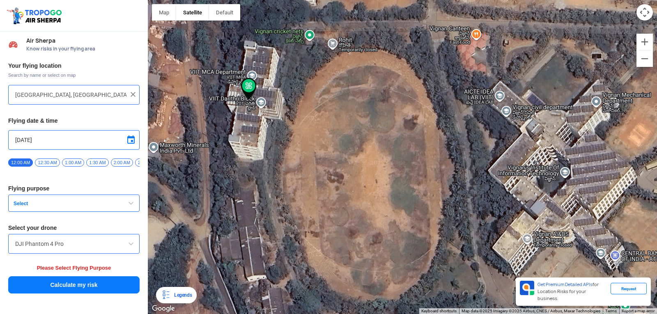
click at [48, 252] on div "DJI Phantom 4 Pro" at bounding box center [73, 244] width 131 height 20
click at [102, 207] on span "Select" at bounding box center [61, 203] width 103 height 7
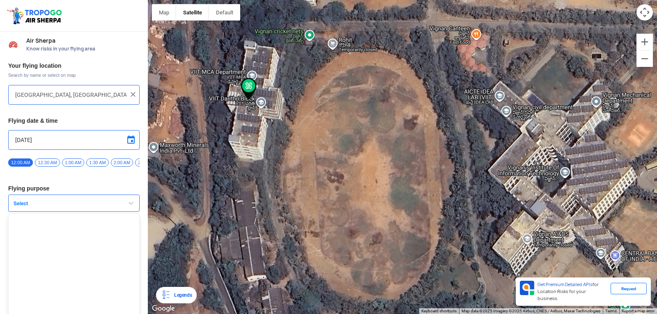
click at [115, 247] on ul at bounding box center [73, 265] width 131 height 103
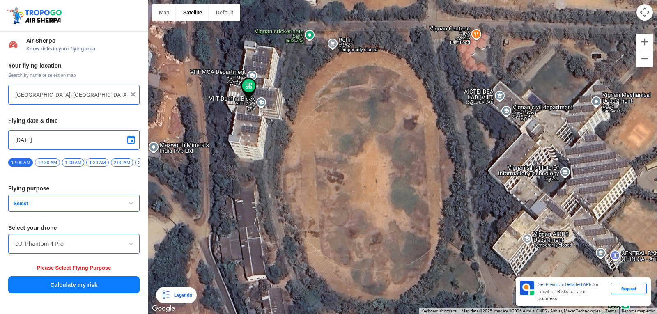
drag, startPoint x: 113, startPoint y: 255, endPoint x: 108, endPoint y: 245, distance: 11.4
click at [113, 254] on div "DJI Phantom 4 Pro" at bounding box center [73, 244] width 131 height 20
click at [109, 203] on button "Select" at bounding box center [73, 203] width 131 height 17
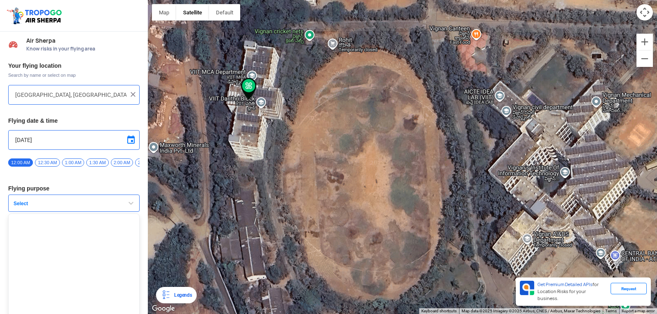
click at [109, 203] on button "Select" at bounding box center [73, 203] width 131 height 17
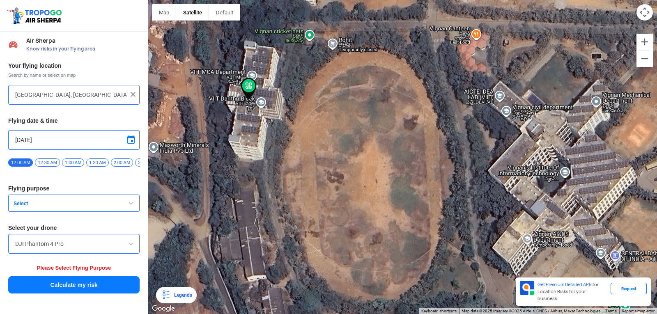
click at [109, 203] on button "Select" at bounding box center [73, 203] width 131 height 17
click at [108, 203] on button "Select" at bounding box center [73, 203] width 131 height 17
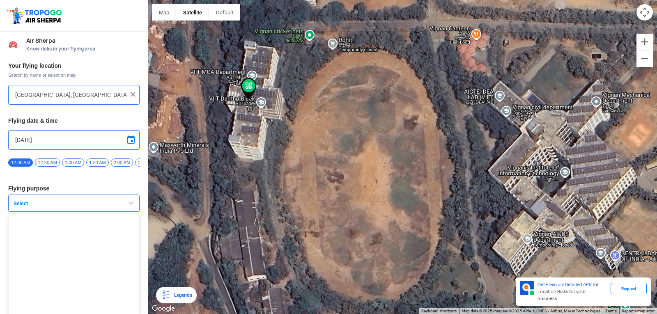
click at [108, 203] on button "Select" at bounding box center [73, 203] width 131 height 17
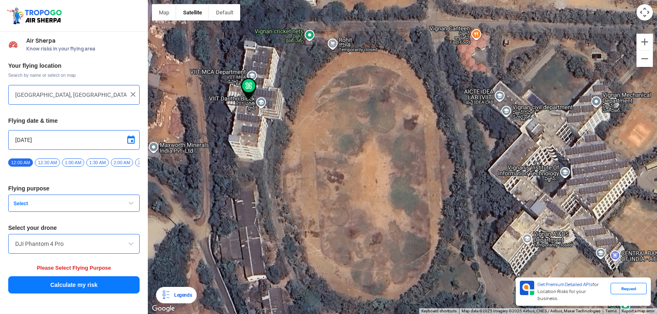
click at [108, 203] on button "Select" at bounding box center [73, 203] width 131 height 17
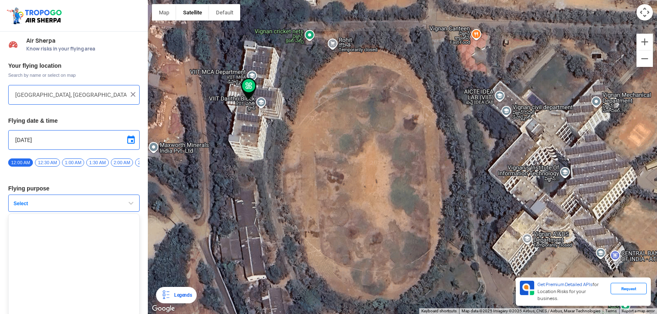
click at [108, 203] on button "Select" at bounding box center [73, 203] width 131 height 17
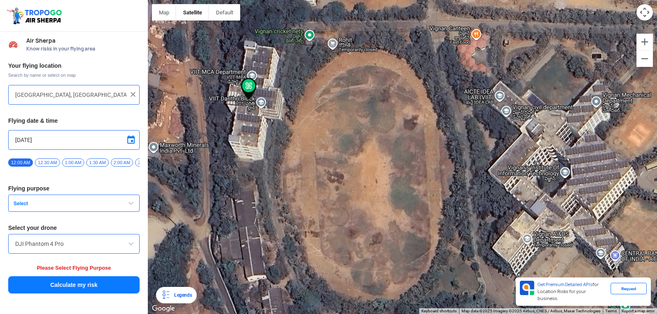
click at [108, 203] on button "Select" at bounding box center [73, 203] width 131 height 17
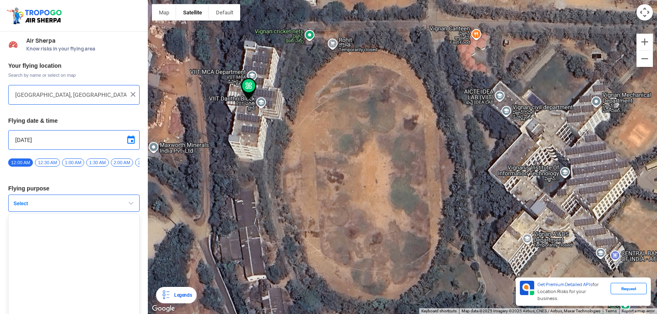
click at [108, 203] on button "Select" at bounding box center [73, 203] width 131 height 17
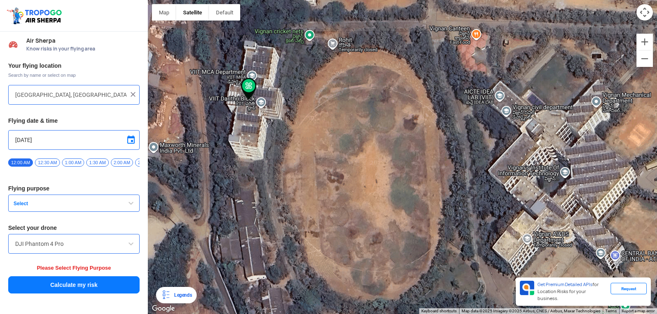
click at [56, 47] on span "Know risks in your flying area" at bounding box center [82, 49] width 113 height 7
click at [74, 212] on button "Select" at bounding box center [73, 203] width 131 height 17
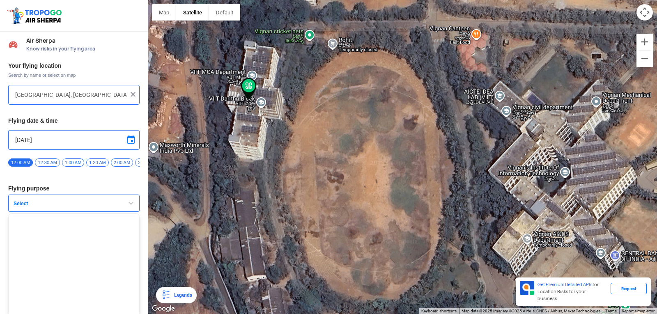
click at [74, 212] on button "Select" at bounding box center [73, 203] width 131 height 17
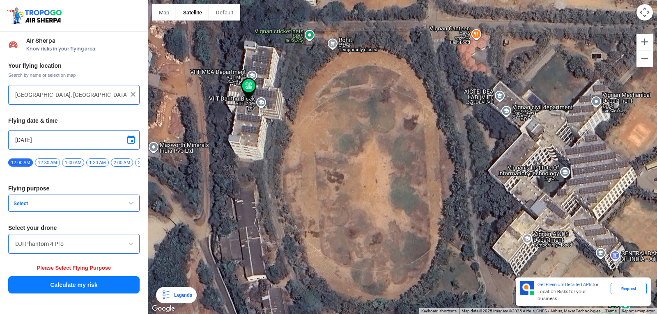
click at [74, 212] on button "Select" at bounding box center [73, 203] width 131 height 17
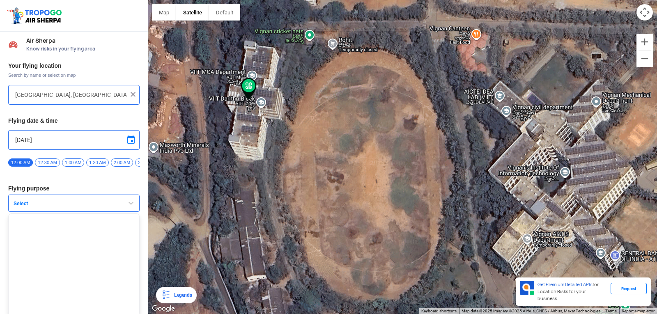
click at [74, 212] on button "Select" at bounding box center [73, 203] width 131 height 17
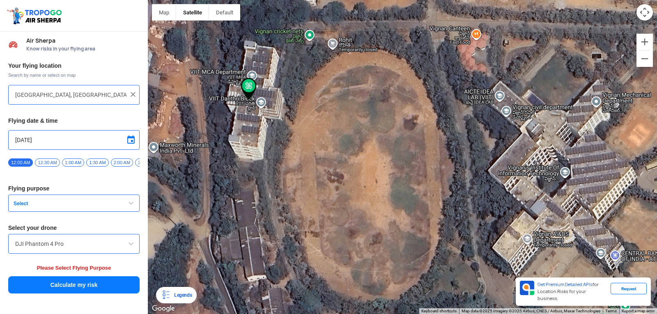
click at [74, 212] on button "Select" at bounding box center [73, 203] width 131 height 17
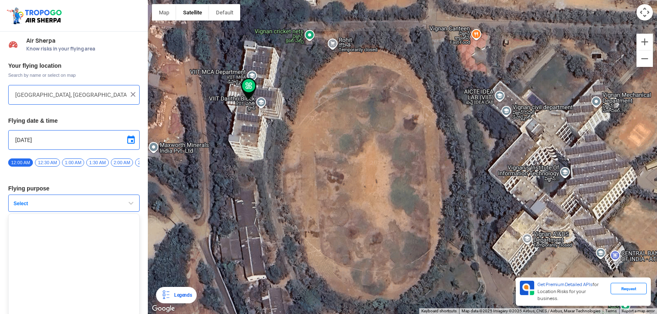
click at [74, 212] on button "Select" at bounding box center [73, 203] width 131 height 17
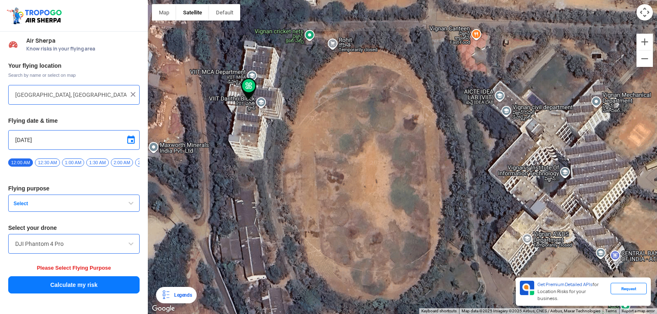
click at [74, 212] on button "Select" at bounding box center [73, 203] width 131 height 17
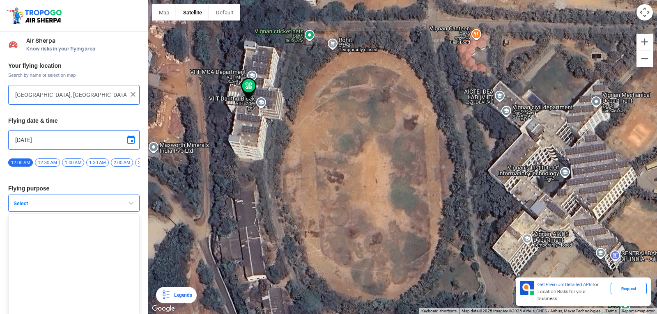
click at [74, 212] on button "Select" at bounding box center [73, 203] width 131 height 17
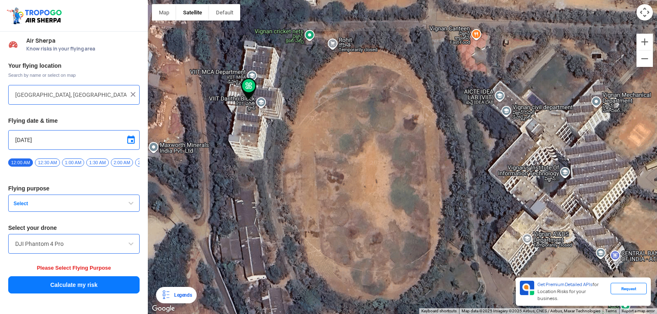
click at [74, 212] on button "Select" at bounding box center [73, 203] width 131 height 17
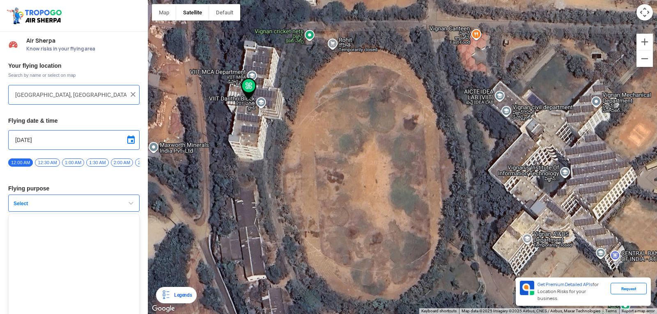
click at [74, 212] on button "Select" at bounding box center [73, 203] width 131 height 17
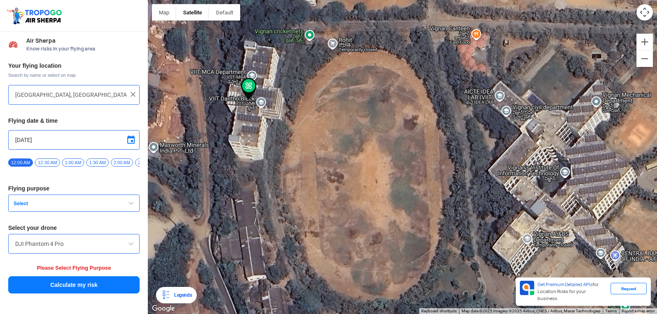
click at [74, 212] on button "Select" at bounding box center [73, 203] width 131 height 17
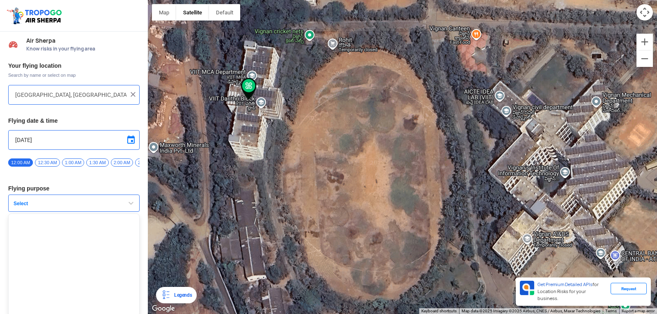
click at [74, 212] on button "Select" at bounding box center [73, 203] width 131 height 17
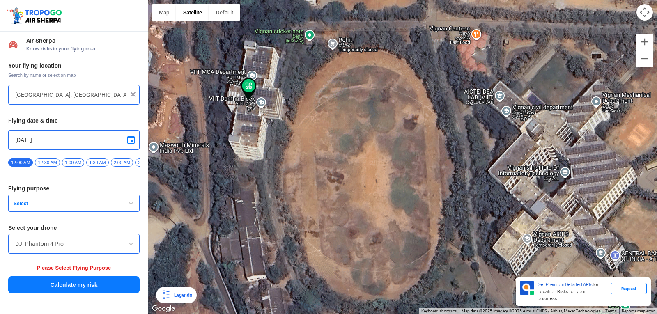
click at [74, 212] on button "Select" at bounding box center [73, 203] width 131 height 17
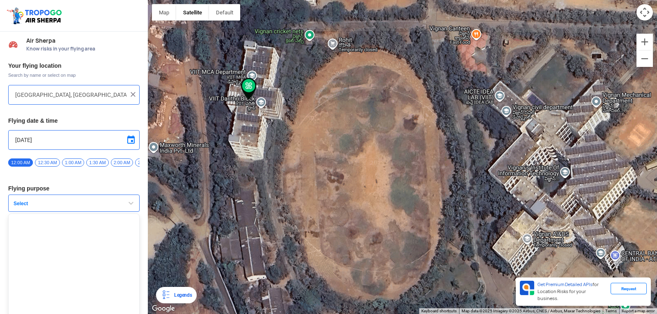
click at [74, 212] on button "Select" at bounding box center [73, 203] width 131 height 17
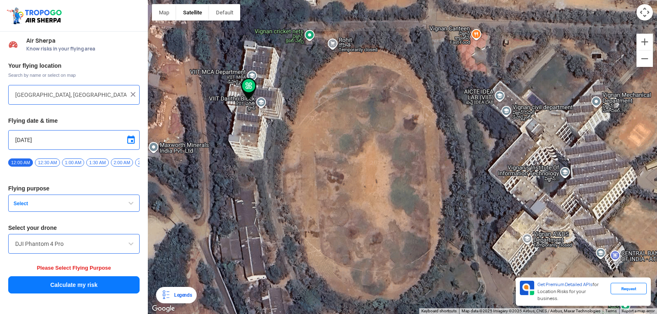
click at [74, 212] on button "Select" at bounding box center [73, 203] width 131 height 17
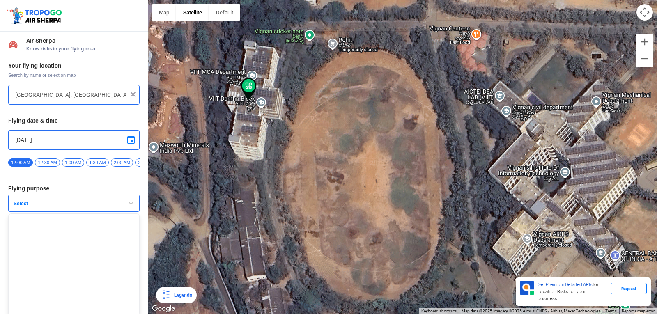
click at [74, 212] on button "Select" at bounding box center [73, 203] width 131 height 17
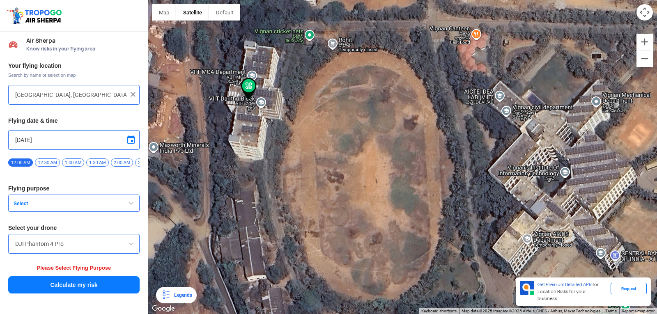
click at [74, 212] on button "Select" at bounding box center [73, 203] width 131 height 17
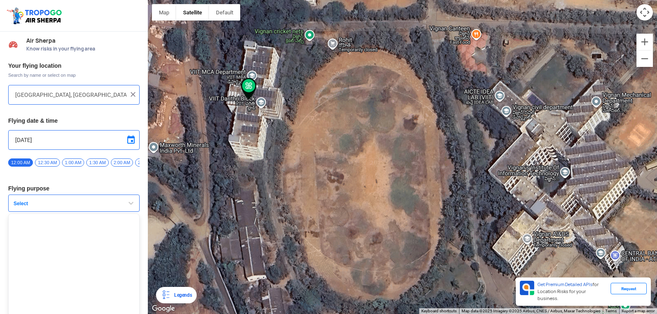
click at [74, 212] on button "Select" at bounding box center [73, 203] width 131 height 17
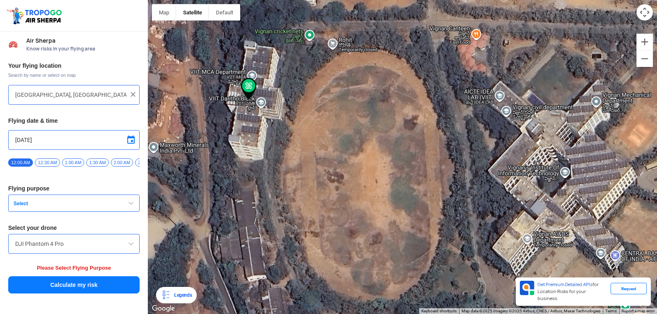
click at [74, 212] on button "Select" at bounding box center [73, 203] width 131 height 17
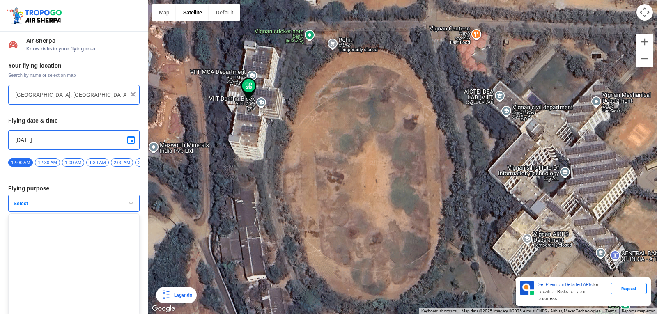
click at [74, 212] on button "Select" at bounding box center [73, 203] width 131 height 17
click at [81, 203] on button "Select" at bounding box center [73, 203] width 131 height 17
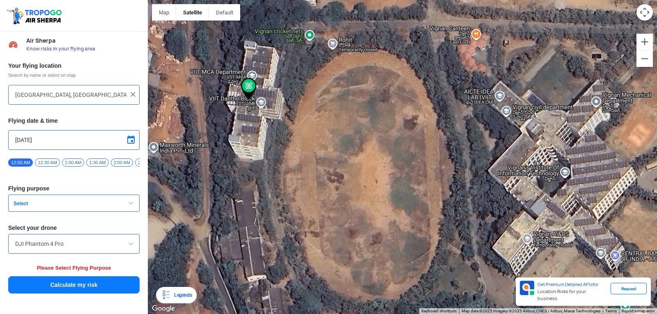
click at [70, 211] on button "Select" at bounding box center [73, 203] width 131 height 17
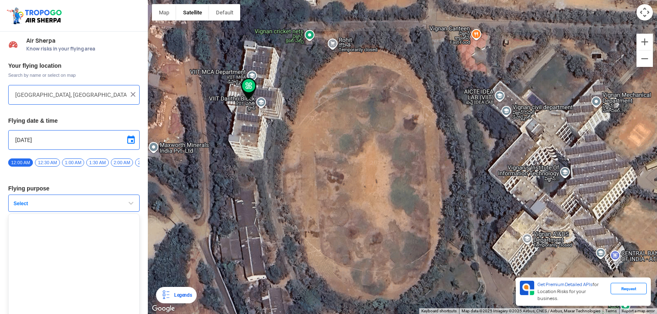
click at [70, 211] on button "Select" at bounding box center [73, 203] width 131 height 17
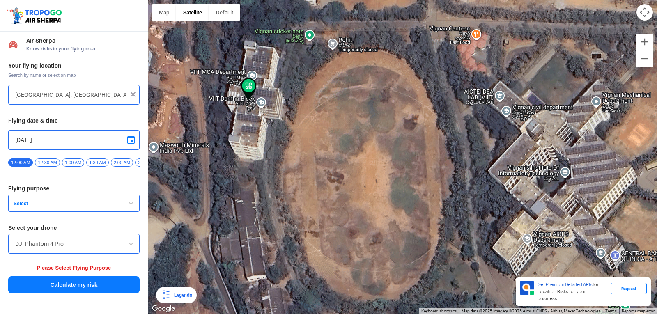
click at [70, 211] on button "Select" at bounding box center [73, 203] width 131 height 17
click at [70, 212] on button "Select" at bounding box center [73, 203] width 131 height 17
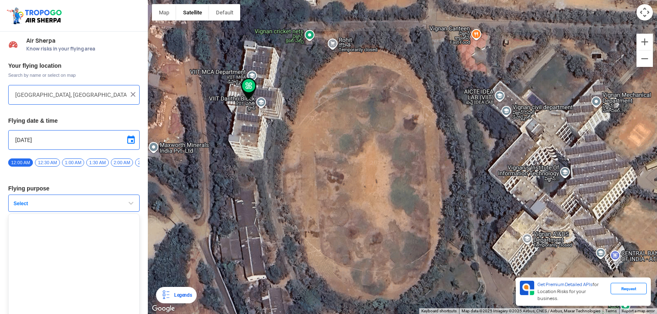
click at [70, 212] on button "Select" at bounding box center [73, 203] width 131 height 17
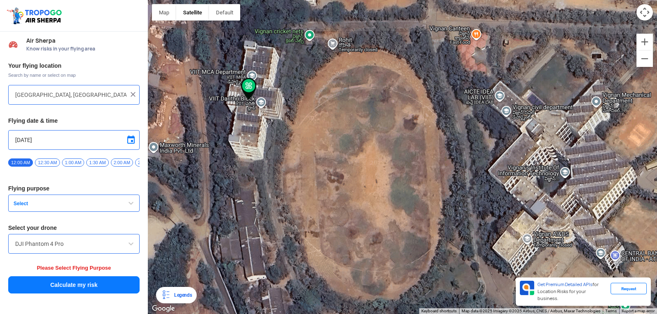
click at [70, 212] on button "Select" at bounding box center [73, 203] width 131 height 17
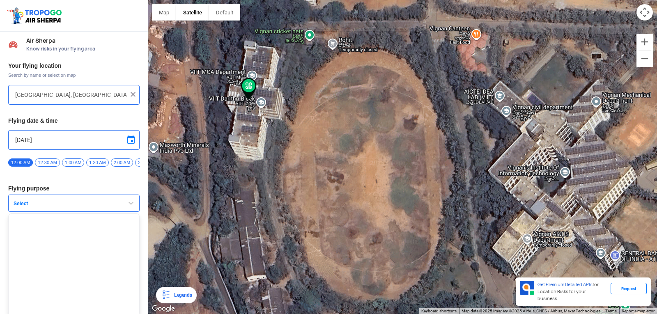
click at [70, 212] on button "Select" at bounding box center [73, 203] width 131 height 17
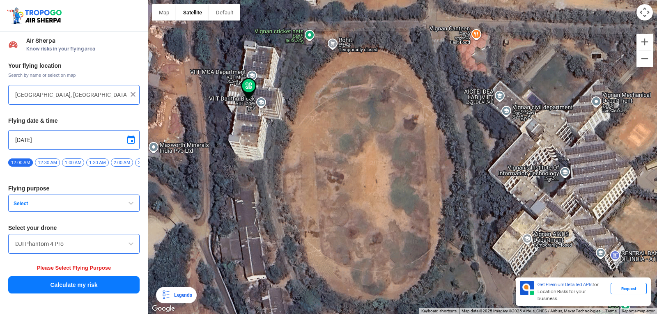
click at [70, 212] on button "Select" at bounding box center [73, 203] width 131 height 17
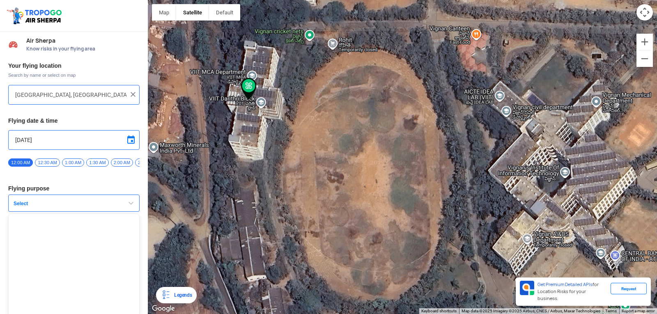
click at [70, 212] on button "Select" at bounding box center [73, 203] width 131 height 17
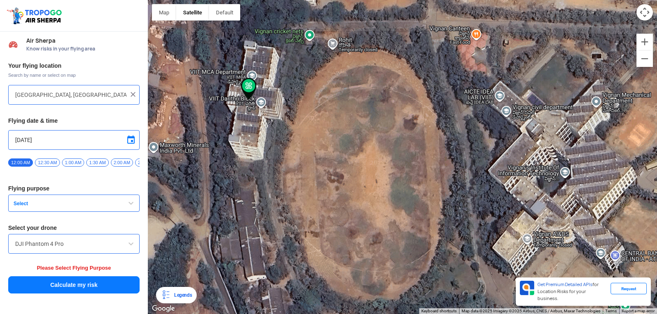
click at [70, 212] on button "Select" at bounding box center [73, 203] width 131 height 17
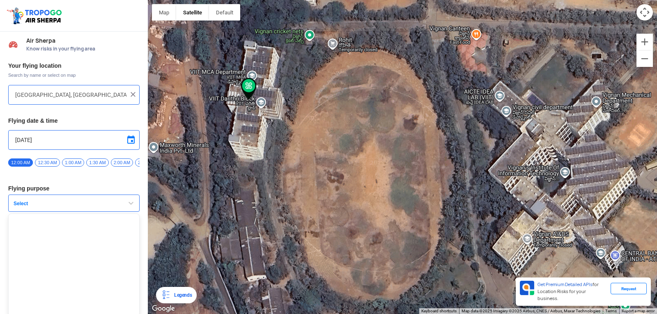
click at [70, 212] on button "Select" at bounding box center [73, 203] width 131 height 17
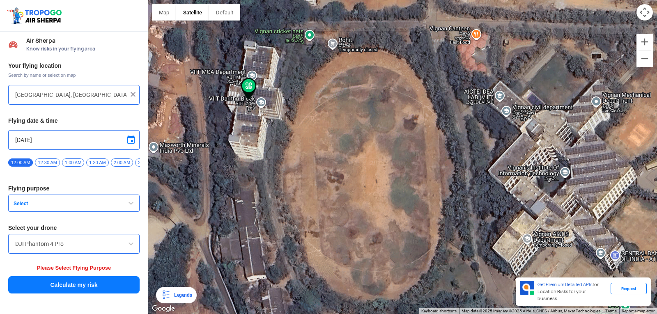
click at [70, 212] on button "Select" at bounding box center [73, 203] width 131 height 17
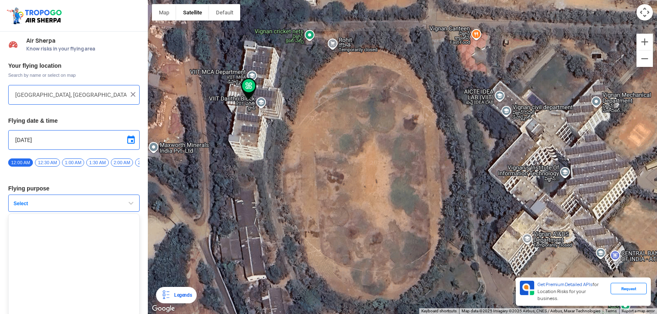
click at [70, 212] on button "Select" at bounding box center [73, 203] width 131 height 17
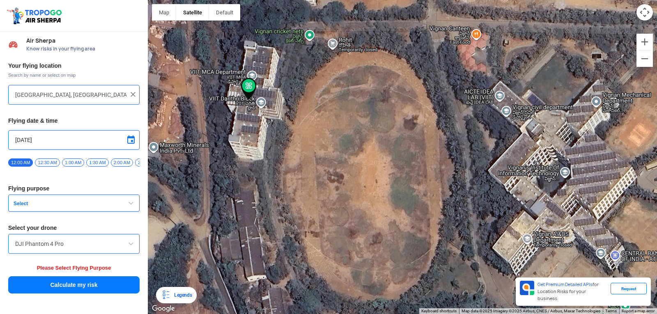
click at [70, 212] on button "Select" at bounding box center [73, 203] width 131 height 17
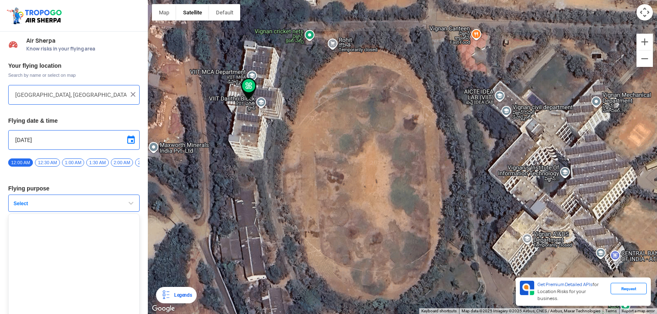
click at [70, 212] on button "Select" at bounding box center [73, 203] width 131 height 17
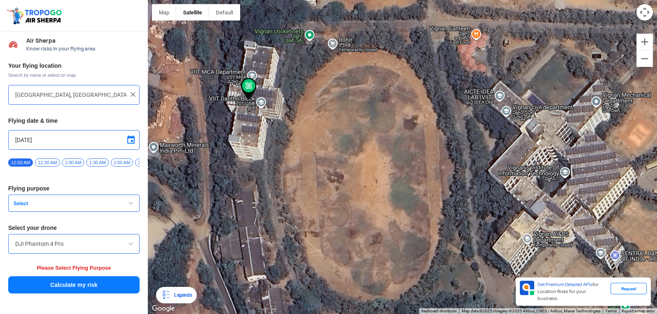
click at [70, 212] on button "Select" at bounding box center [73, 203] width 131 height 17
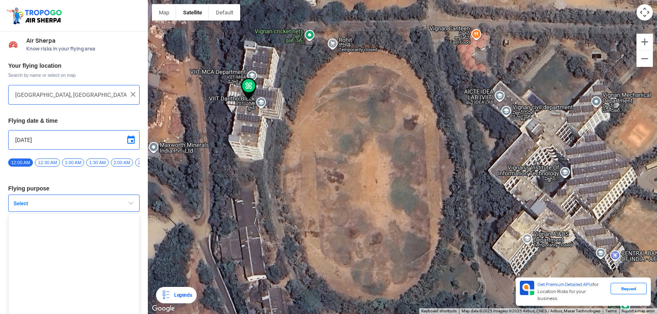
click at [70, 212] on button "Select" at bounding box center [73, 203] width 131 height 17
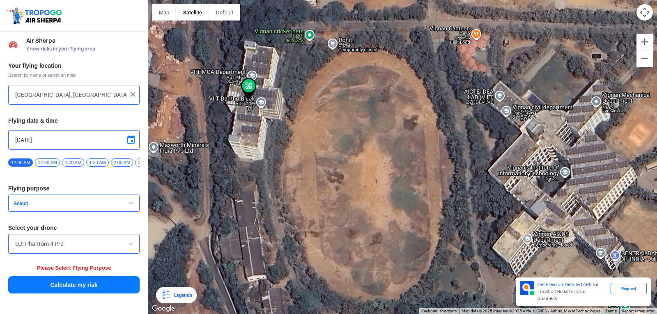
click at [70, 212] on button "Select" at bounding box center [73, 203] width 131 height 17
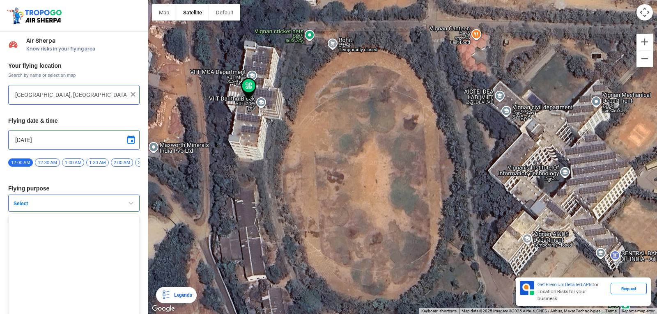
click at [70, 212] on button "Select" at bounding box center [73, 203] width 131 height 17
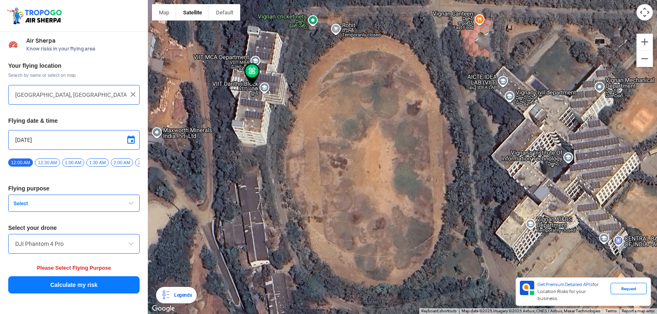
drag, startPoint x: 149, startPoint y: 161, endPoint x: 156, endPoint y: 146, distance: 16.4
click at [156, 146] on div at bounding box center [402, 157] width 509 height 314
click at [54, 212] on button "Select" at bounding box center [73, 203] width 131 height 17
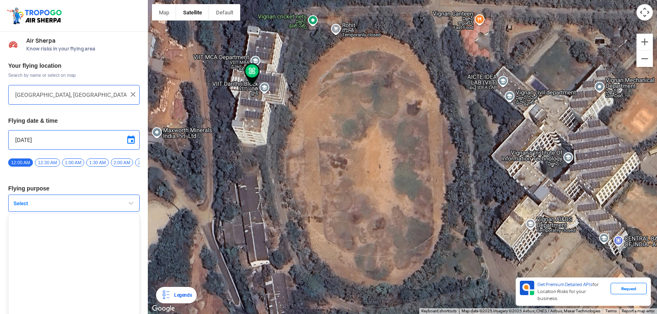
click at [54, 212] on button "Select" at bounding box center [73, 203] width 131 height 17
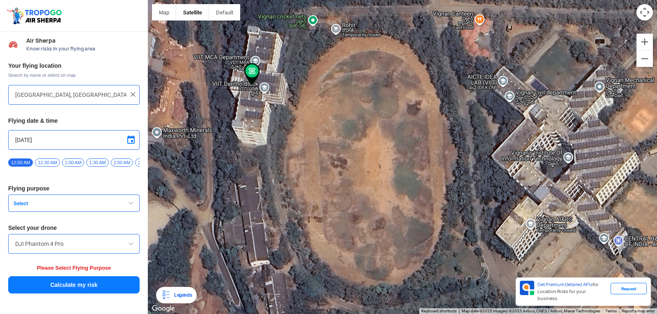
click at [55, 211] on button "Select" at bounding box center [73, 203] width 131 height 17
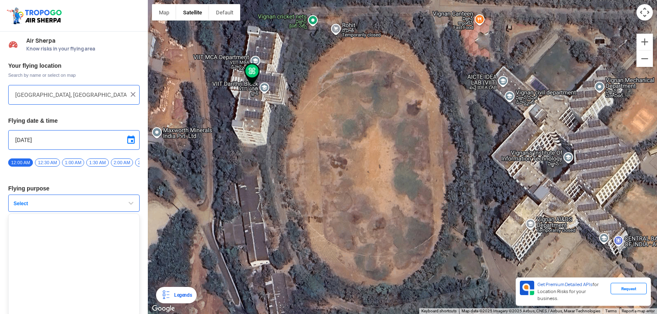
click at [55, 207] on span "Select" at bounding box center [61, 203] width 103 height 7
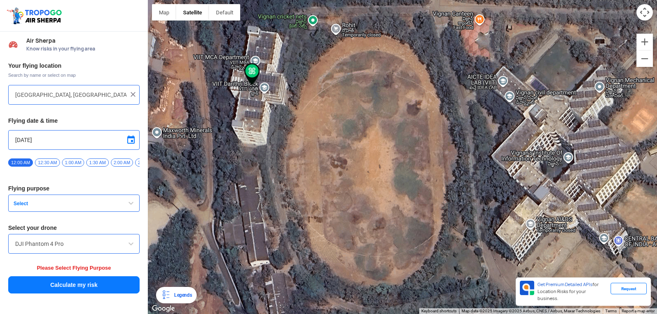
click at [55, 207] on span "Select" at bounding box center [61, 203] width 103 height 7
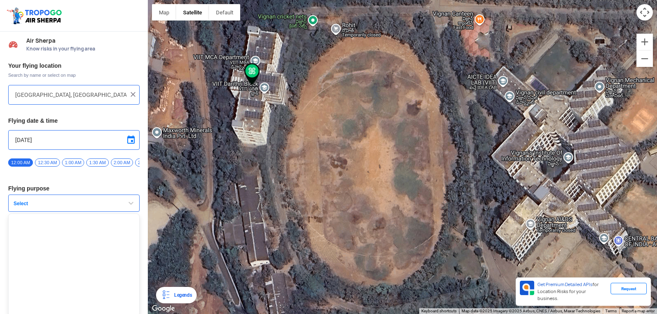
click at [55, 207] on span "Select" at bounding box center [61, 203] width 103 height 7
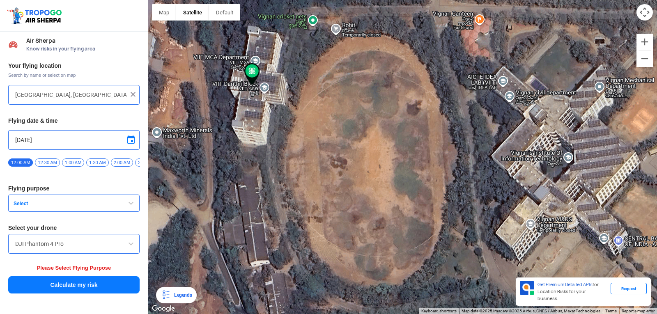
click at [55, 207] on span "Select" at bounding box center [61, 203] width 103 height 7
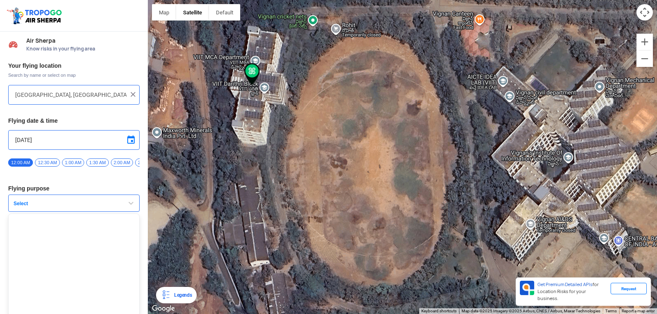
click at [55, 207] on span "Select" at bounding box center [61, 203] width 103 height 7
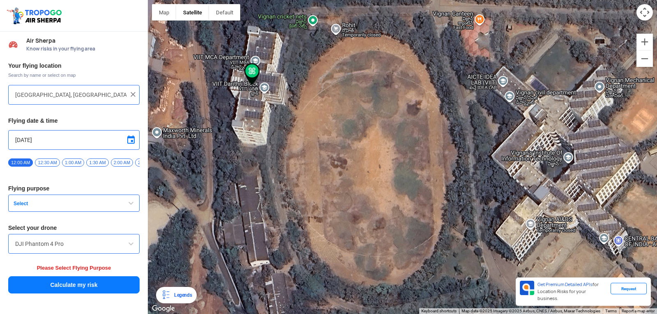
click at [55, 207] on span "Select" at bounding box center [61, 203] width 103 height 7
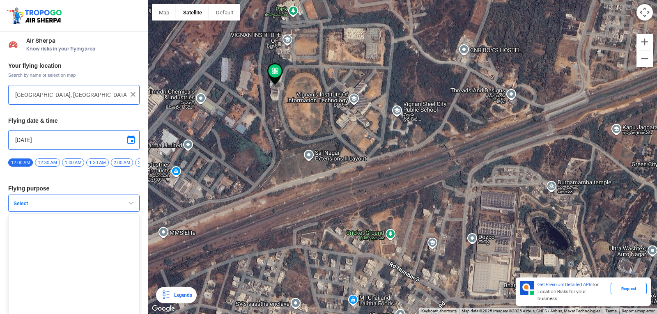
drag, startPoint x: 286, startPoint y: 101, endPoint x: 296, endPoint y: 84, distance: 19.3
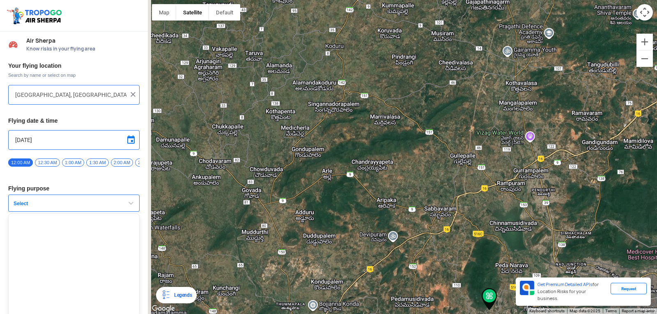
drag, startPoint x: 393, startPoint y: 276, endPoint x: 454, endPoint y: 321, distance: 75.2
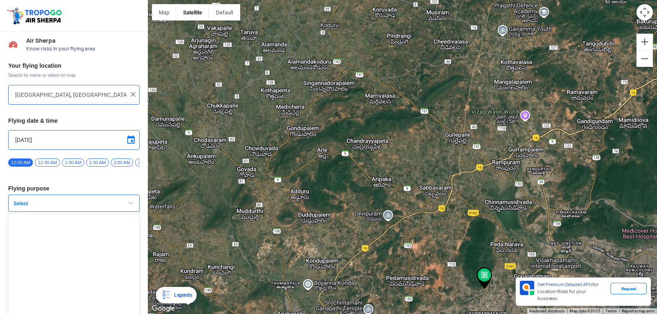
drag, startPoint x: 454, startPoint y: 321, endPoint x: 432, endPoint y: 233, distance: 91.3
click at [432, 233] on div at bounding box center [402, 157] width 509 height 314
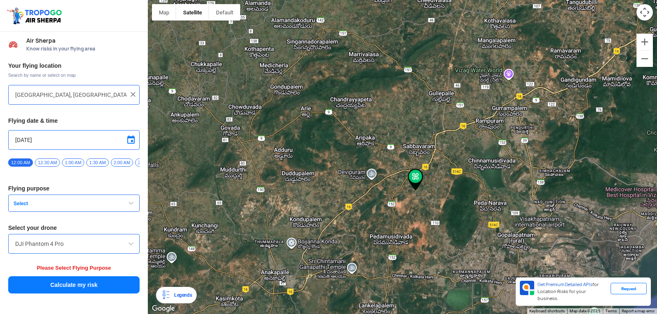
type input "Pydiwada, Amrutapuram, Andhra Pradesh 531035, India"
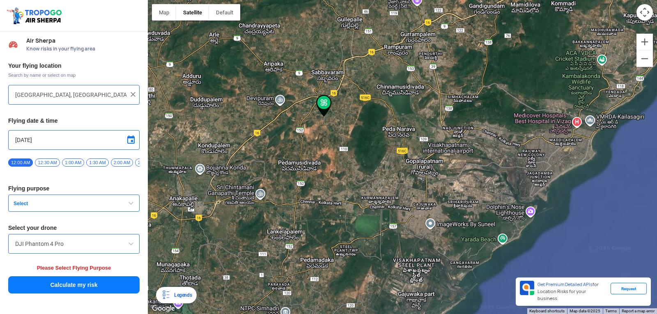
drag, startPoint x: 326, startPoint y: 111, endPoint x: 333, endPoint y: 144, distance: 33.6
click at [333, 144] on div at bounding box center [402, 157] width 509 height 314
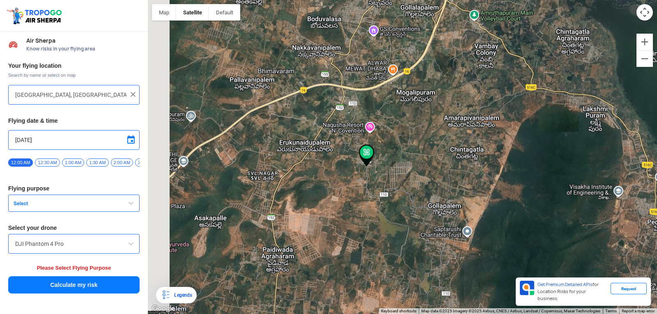
drag, startPoint x: 313, startPoint y: 62, endPoint x: 379, endPoint y: 182, distance: 136.8
click at [379, 182] on div at bounding box center [402, 157] width 509 height 314
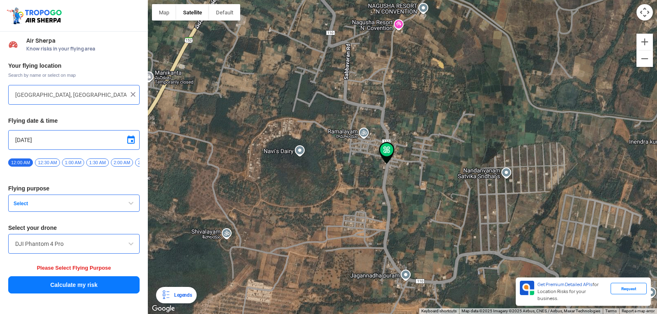
drag, startPoint x: 342, startPoint y: 150, endPoint x: 395, endPoint y: 162, distance: 54.4
click at [395, 162] on div at bounding box center [402, 157] width 509 height 314
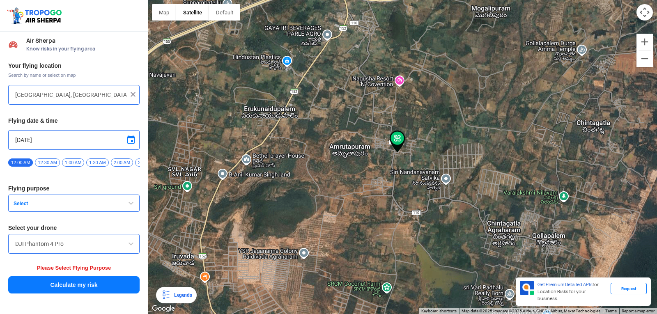
click at [135, 92] on img at bounding box center [133, 94] width 8 height 8
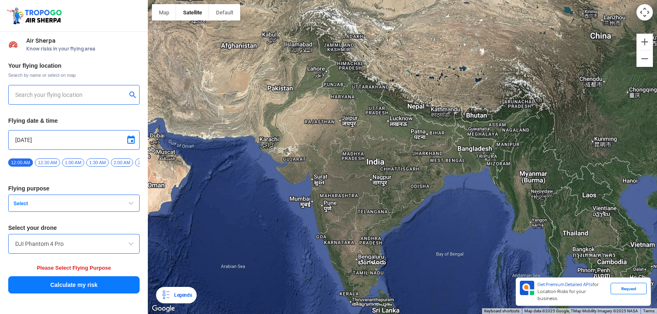
click at [114, 94] on input "text" at bounding box center [70, 95] width 111 height 10
type input "Block D, Visakhapatnam, Andhra Pradesh 530049, India"
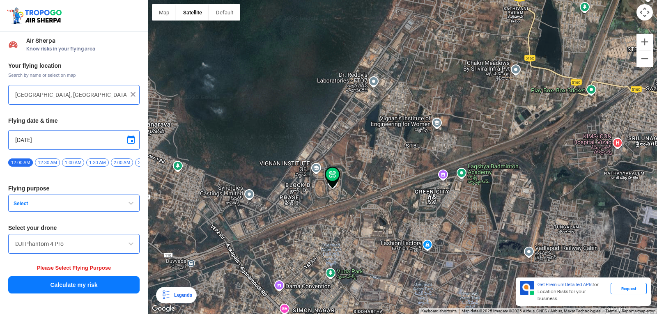
drag, startPoint x: 325, startPoint y: 171, endPoint x: 512, endPoint y: 134, distance: 190.6
click at [512, 134] on div at bounding box center [402, 157] width 509 height 314
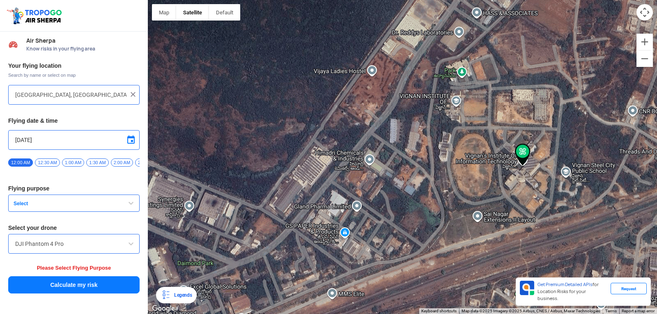
drag, startPoint x: 305, startPoint y: 223, endPoint x: 364, endPoint y: 177, distance: 74.6
click at [364, 177] on div at bounding box center [402, 157] width 509 height 314
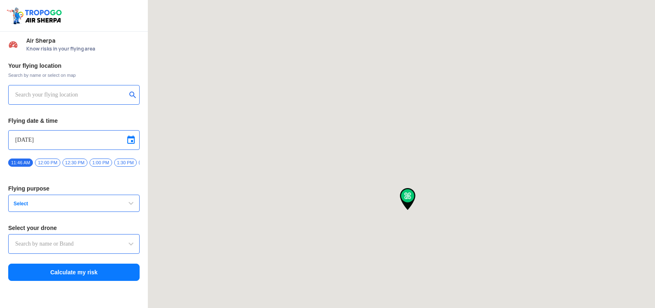
type input "Throttle Dopo"
type input "[STREET_ADDRESS]"
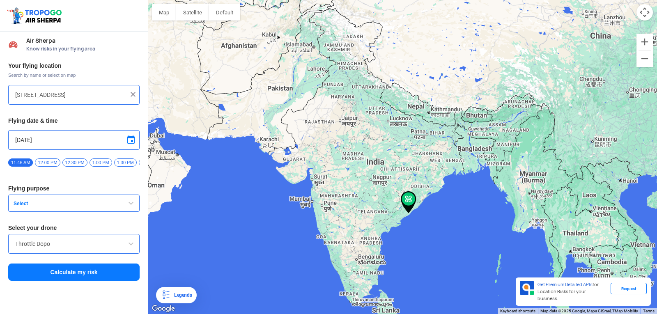
click at [83, 206] on span "Select" at bounding box center [61, 203] width 103 height 7
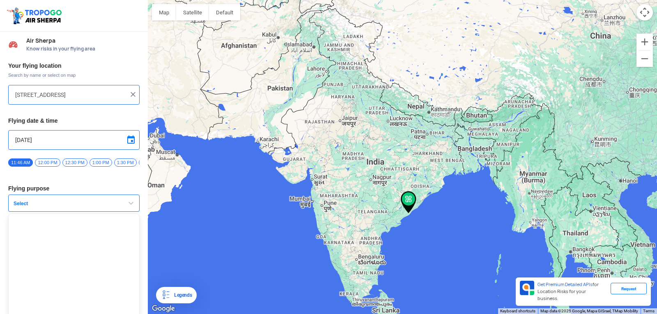
click at [83, 205] on span "Select" at bounding box center [61, 203] width 103 height 7
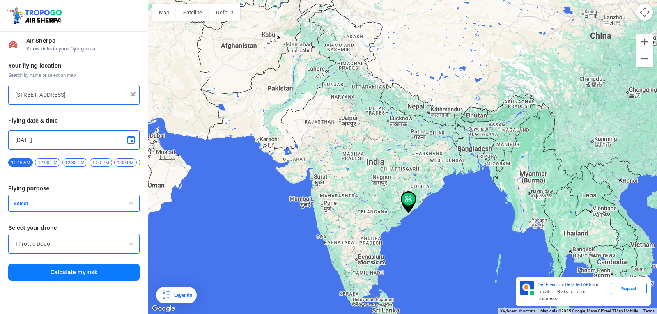
click at [81, 206] on span "Select" at bounding box center [61, 203] width 103 height 7
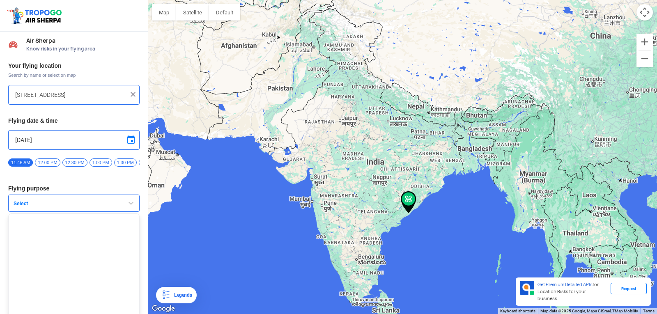
click at [81, 206] on span "Select" at bounding box center [61, 203] width 103 height 7
click at [80, 206] on span "Select" at bounding box center [61, 203] width 103 height 7
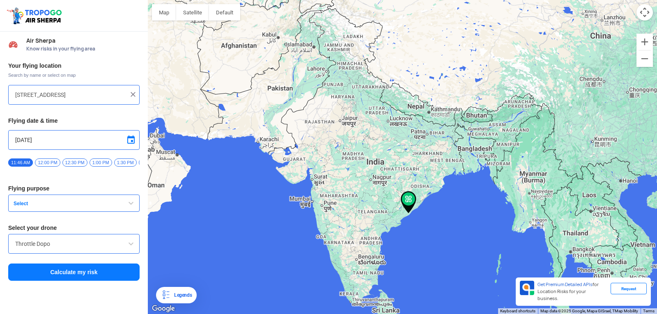
click at [78, 159] on span "12:30 PM" at bounding box center [74, 163] width 25 height 8
click at [189, 16] on button "Satellite" at bounding box center [192, 12] width 33 height 16
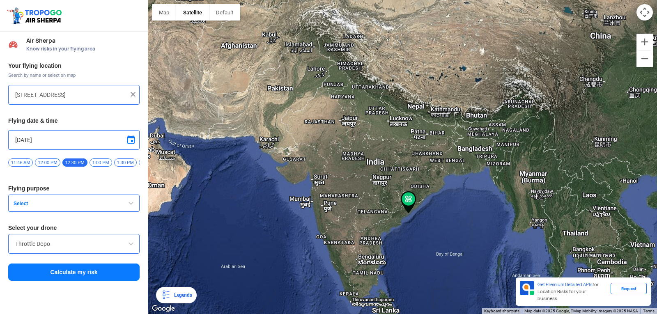
click at [410, 197] on img at bounding box center [409, 202] width 16 height 22
click at [129, 199] on button "Select" at bounding box center [73, 203] width 131 height 17
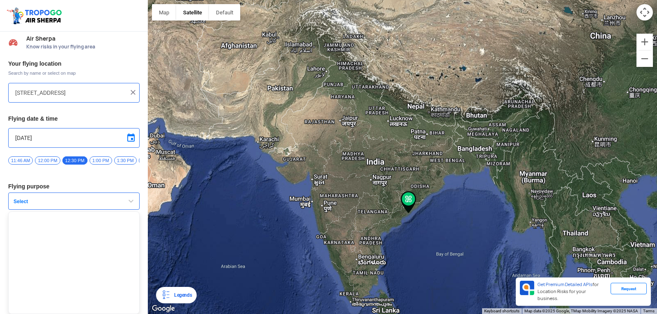
scroll to position [5, 0]
click at [61, 203] on span "Select" at bounding box center [61, 201] width 103 height 7
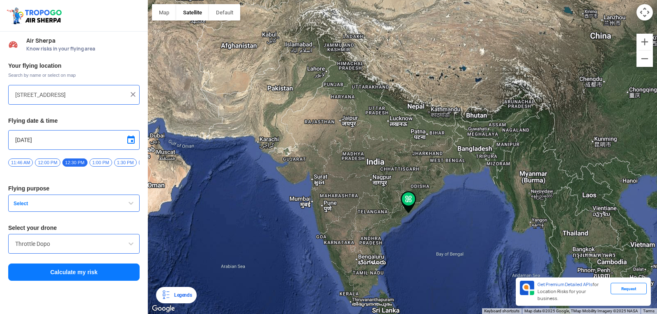
scroll to position [0, 0]
click at [61, 203] on button "Select" at bounding box center [73, 203] width 131 height 17
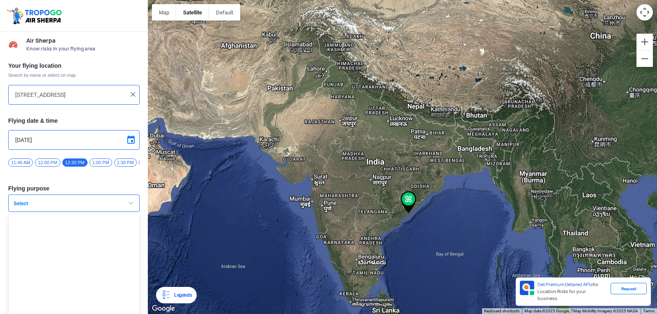
click at [62, 200] on button "Select" at bounding box center [73, 203] width 131 height 17
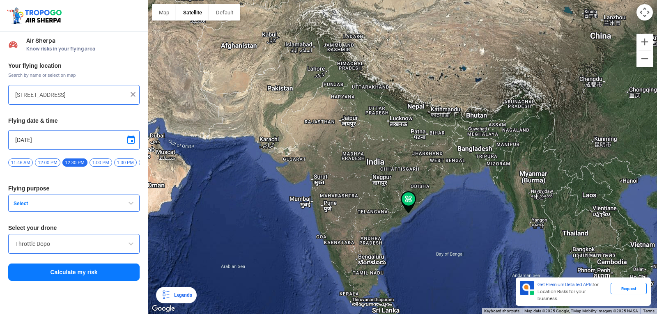
click at [62, 200] on button "Select" at bounding box center [73, 203] width 131 height 17
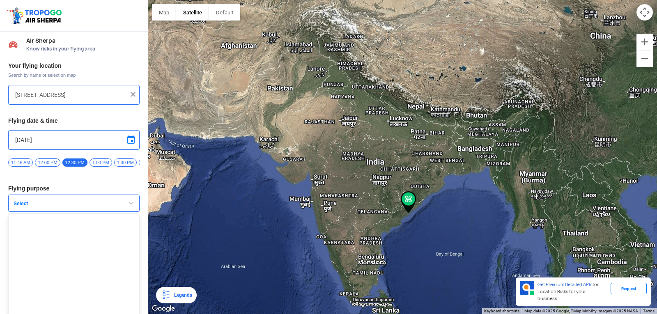
click at [62, 199] on button "Select" at bounding box center [73, 203] width 131 height 17
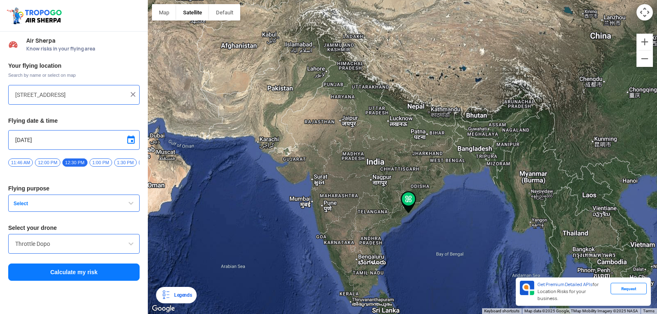
click at [46, 249] on input "Throttle Dopo" at bounding box center [73, 244] width 117 height 10
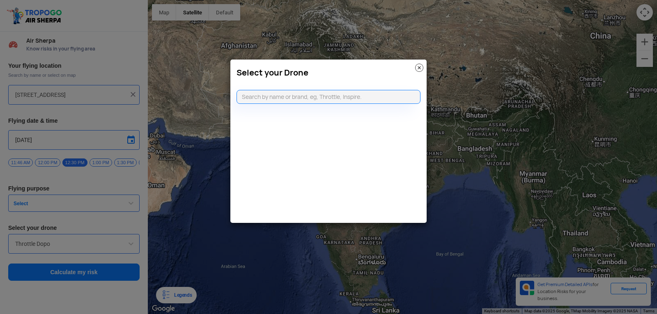
click at [76, 249] on modal-container "Select your Drone" at bounding box center [328, 157] width 657 height 314
click at [115, 228] on modal-container "Select your Drone" at bounding box center [328, 157] width 657 height 314
click at [417, 70] on img at bounding box center [419, 68] width 8 height 8
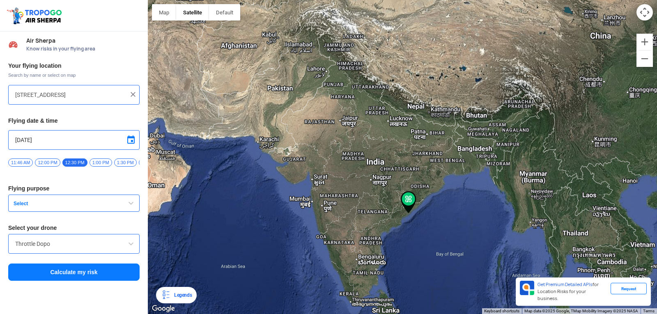
click at [130, 207] on span "button" at bounding box center [131, 203] width 10 height 10
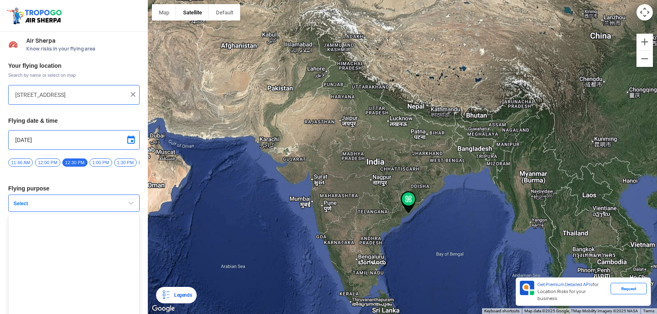
click at [130, 207] on span "button" at bounding box center [131, 203] width 10 height 10
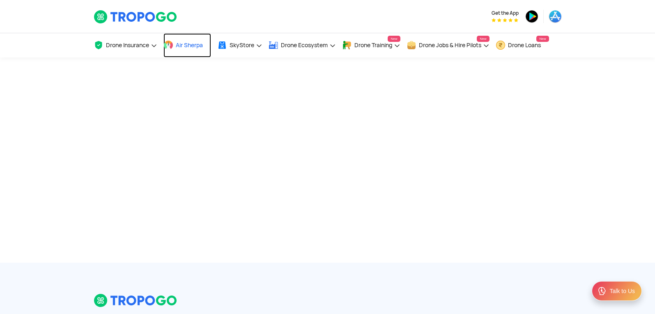
click at [183, 42] on span "Air Sherpa" at bounding box center [189, 45] width 27 height 7
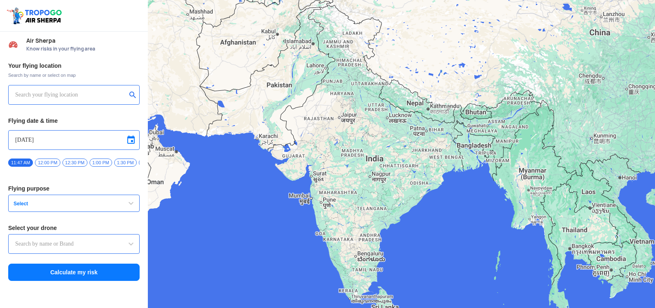
type input "DJI Mini2"
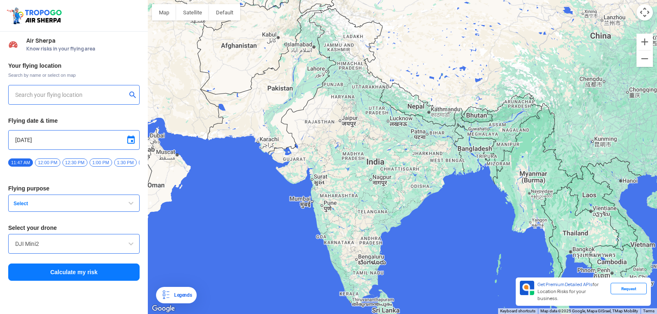
click at [81, 163] on span "12:30 PM" at bounding box center [74, 163] width 25 height 8
click at [70, 207] on span "Select" at bounding box center [61, 203] width 103 height 7
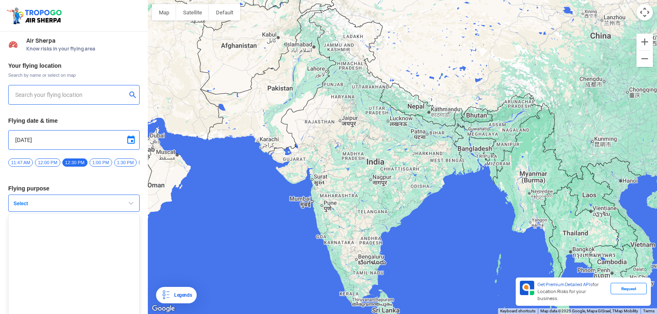
click at [71, 205] on span "Select" at bounding box center [61, 203] width 103 height 7
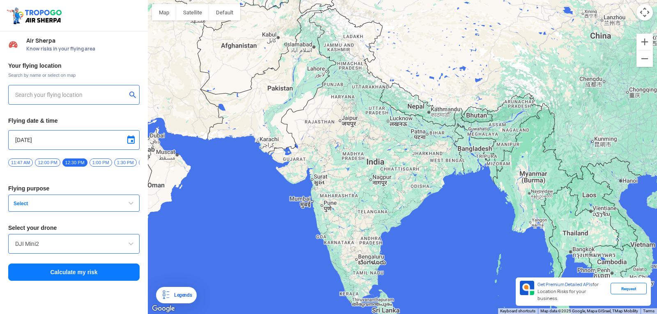
click at [71, 205] on span "Select" at bounding box center [61, 203] width 103 height 7
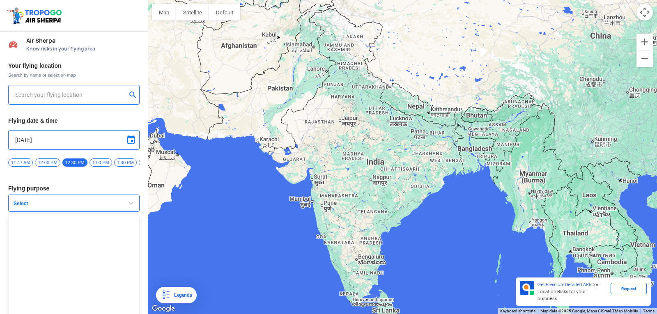
click at [71, 205] on span "Select" at bounding box center [61, 203] width 103 height 7
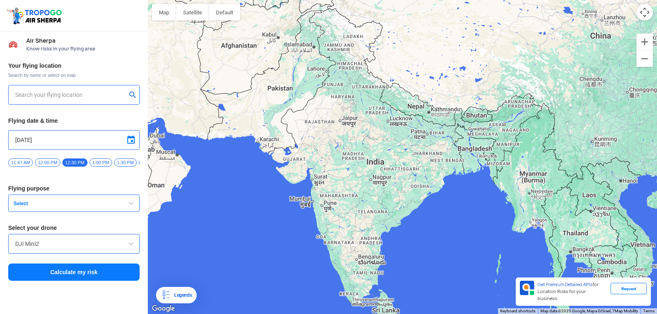
click at [71, 205] on span "Select" at bounding box center [61, 203] width 103 height 7
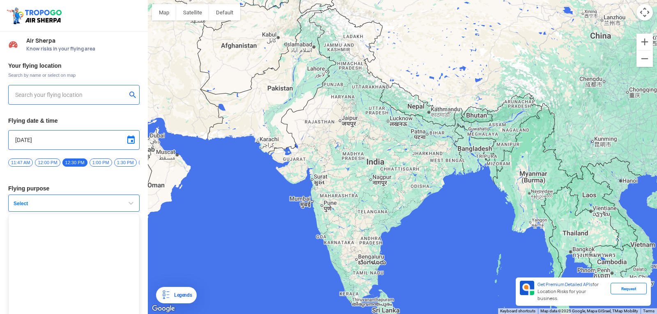
click at [71, 205] on span "Select" at bounding box center [61, 203] width 103 height 7
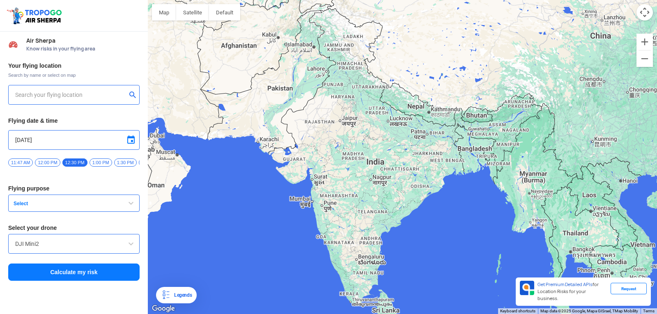
click at [71, 205] on span "Select" at bounding box center [61, 203] width 103 height 7
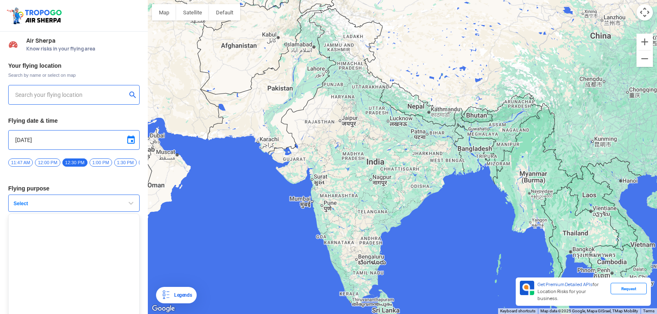
click at [71, 205] on span "Select" at bounding box center [61, 203] width 103 height 7
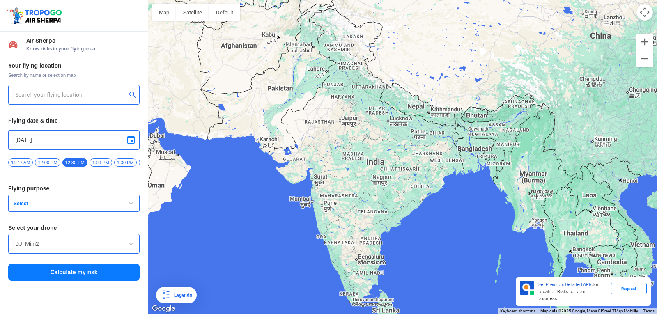
click at [71, 205] on span "Select" at bounding box center [61, 203] width 103 height 7
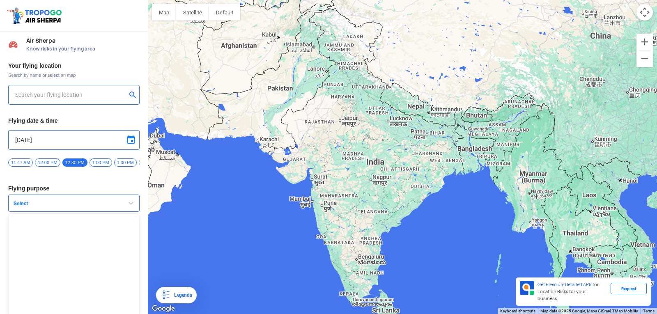
click at [71, 205] on span "Select" at bounding box center [61, 203] width 103 height 7
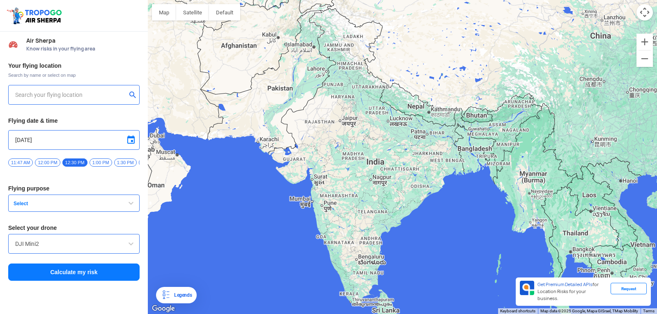
click at [71, 205] on span "Select" at bounding box center [61, 203] width 103 height 7
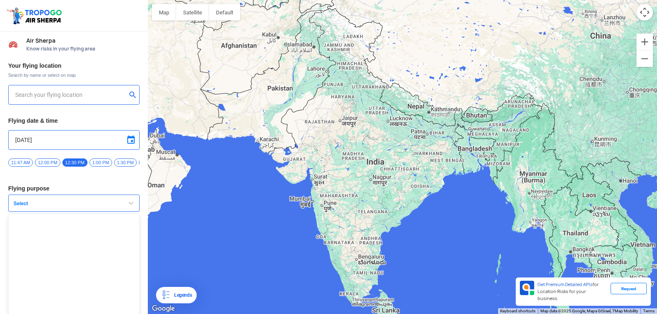
click at [71, 205] on span "Select" at bounding box center [61, 203] width 103 height 7
click at [44, 203] on button "Select" at bounding box center [73, 203] width 131 height 17
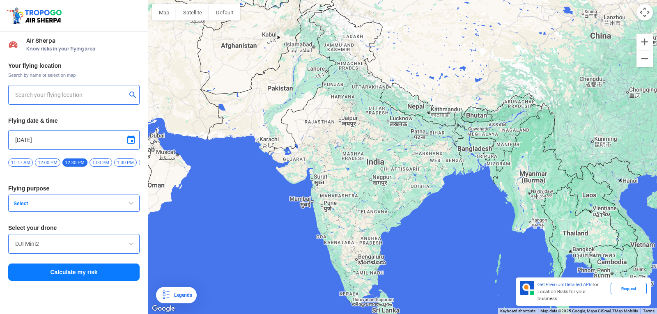
click at [44, 203] on button "Select" at bounding box center [73, 203] width 131 height 17
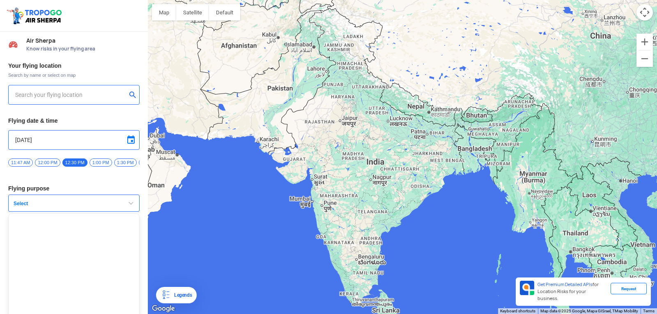
click at [46, 201] on button "Select" at bounding box center [73, 203] width 131 height 17
click at [48, 201] on button "Select" at bounding box center [73, 203] width 131 height 17
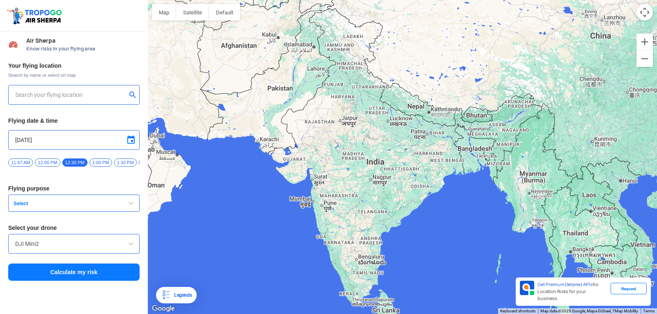
click at [48, 201] on button "Select" at bounding box center [73, 203] width 131 height 17
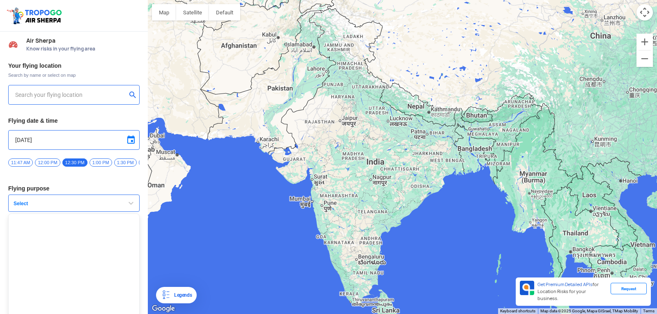
click at [48, 201] on button "Select" at bounding box center [73, 203] width 131 height 17
click at [48, 202] on button "Select" at bounding box center [73, 203] width 131 height 17
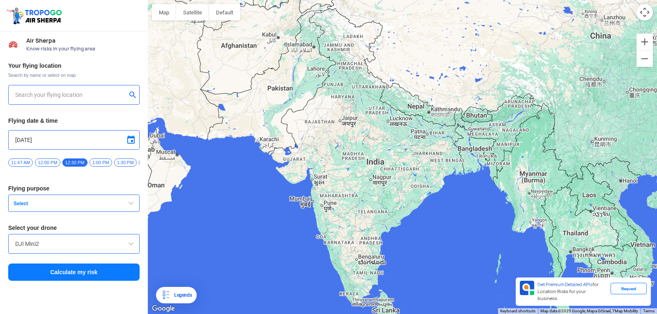
click at [48, 202] on button "Select" at bounding box center [73, 203] width 131 height 17
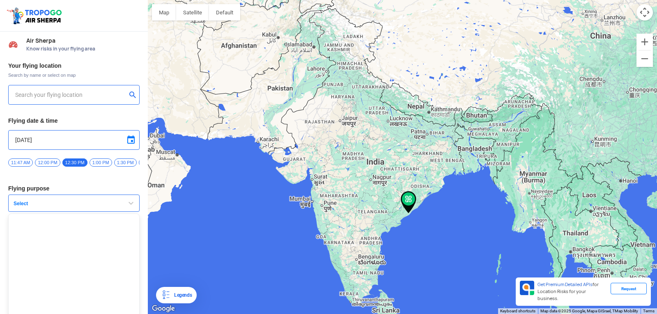
type input "[STREET_ADDRESS]"
click at [76, 204] on span "Select" at bounding box center [61, 203] width 103 height 7
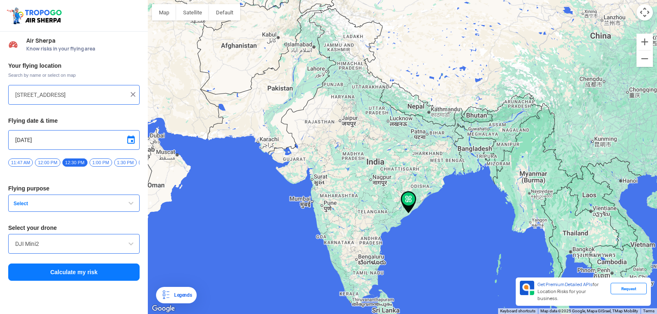
click at [78, 203] on button "Select" at bounding box center [73, 203] width 131 height 17
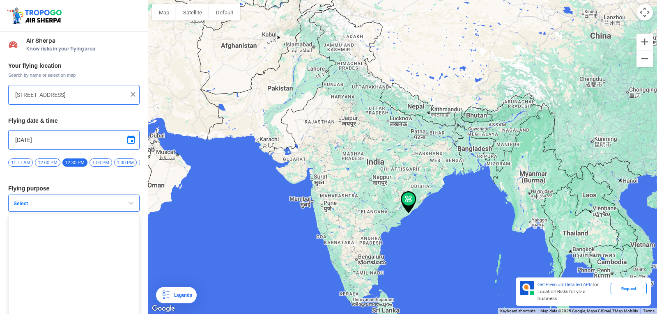
click at [78, 203] on button "Select" at bounding box center [73, 203] width 131 height 17
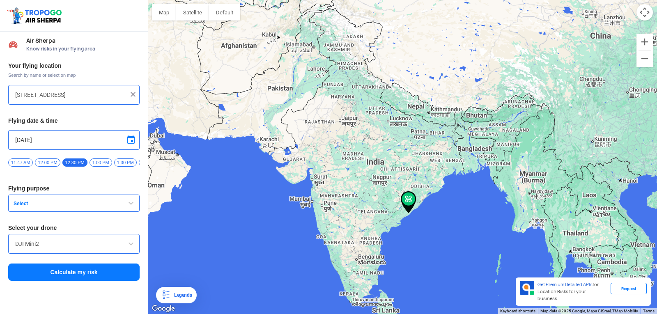
click at [78, 203] on button "Select" at bounding box center [73, 203] width 131 height 17
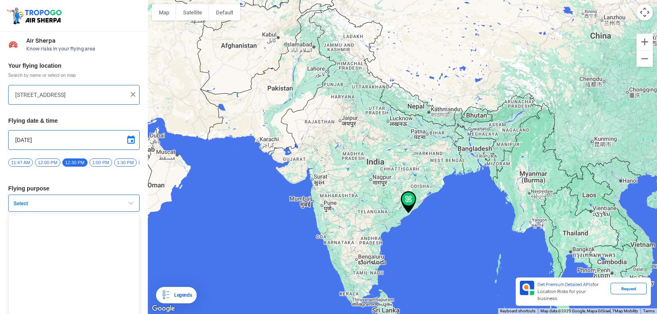
click at [78, 203] on button "Select" at bounding box center [73, 203] width 131 height 17
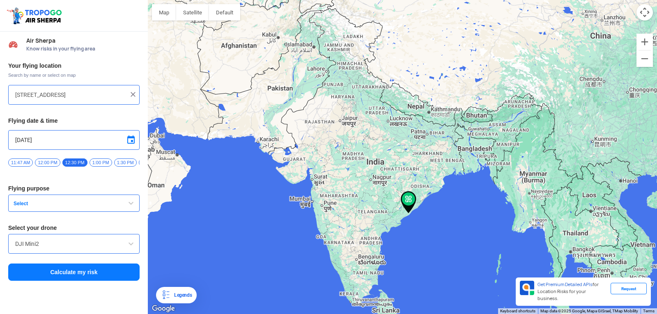
click at [78, 203] on button "Select" at bounding box center [73, 203] width 131 height 17
click at [78, 204] on button "Select" at bounding box center [73, 203] width 131 height 17
click at [78, 204] on span "Select" at bounding box center [61, 203] width 103 height 7
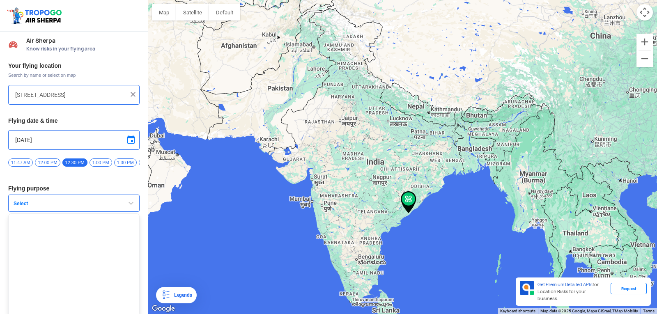
click at [78, 204] on span "Select" at bounding box center [61, 203] width 103 height 7
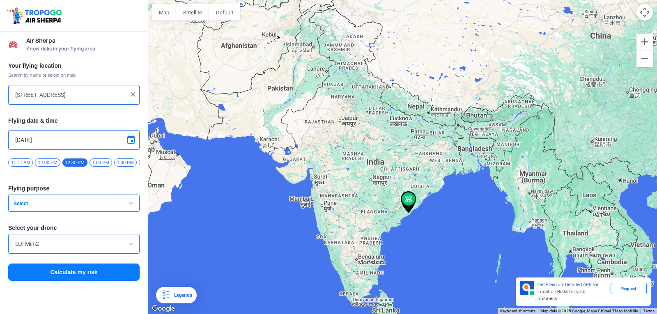
click at [78, 204] on span "Select" at bounding box center [61, 203] width 103 height 7
click at [77, 206] on span "Select" at bounding box center [61, 203] width 103 height 7
click at [77, 207] on span "Select" at bounding box center [61, 203] width 103 height 7
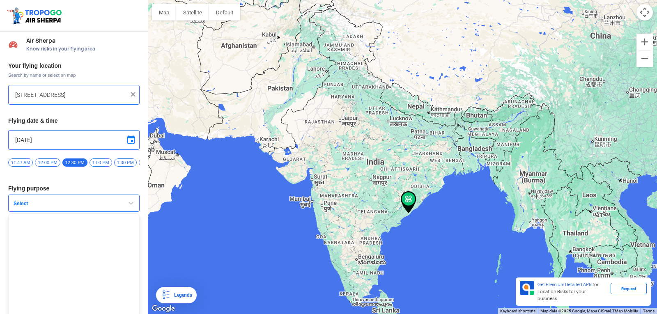
click at [77, 207] on span "Select" at bounding box center [61, 203] width 103 height 7
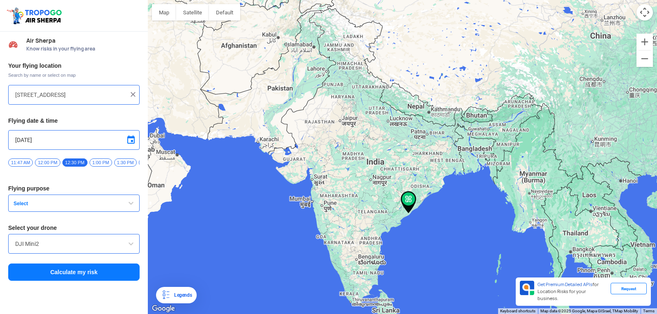
click at [77, 207] on span "Select" at bounding box center [61, 203] width 103 height 7
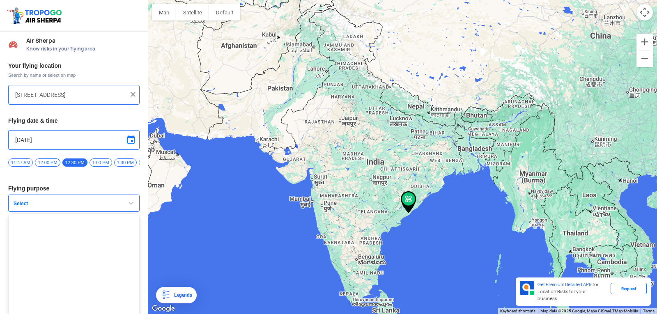
click at [77, 207] on span "Select" at bounding box center [61, 203] width 103 height 7
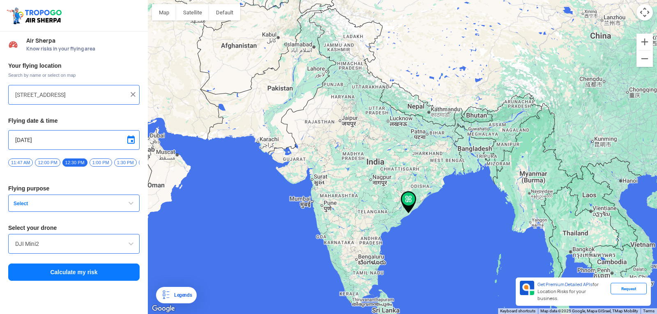
drag, startPoint x: 78, startPoint y: 214, endPoint x: 101, endPoint y: 184, distance: 37.8
click at [87, 212] on button "Select" at bounding box center [73, 203] width 131 height 17
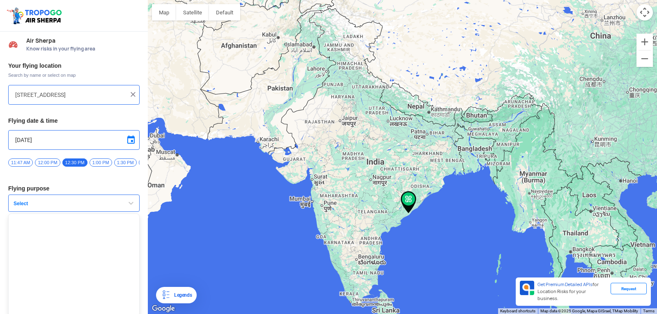
click at [92, 211] on button "Select" at bounding box center [73, 203] width 131 height 17
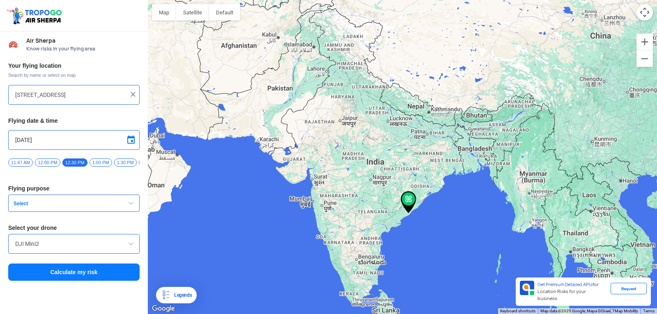
click at [80, 245] on input "DJI Mini2" at bounding box center [73, 244] width 117 height 10
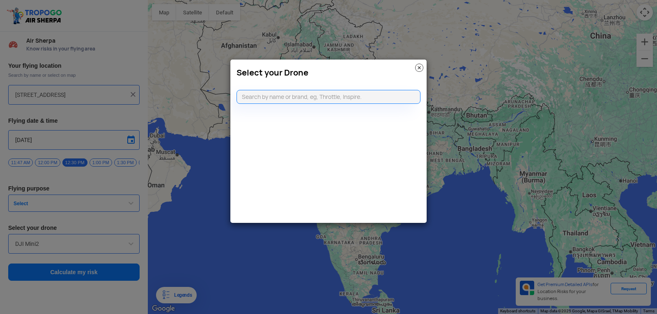
click at [88, 237] on modal-container "Select your Drone" at bounding box center [328, 157] width 657 height 314
click at [419, 69] on img at bounding box center [419, 68] width 8 height 8
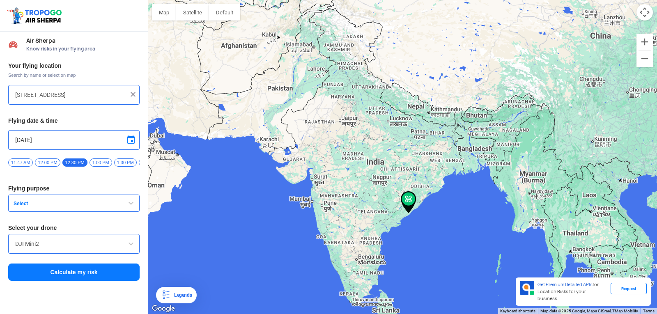
click at [136, 209] on button "Select" at bounding box center [73, 203] width 131 height 17
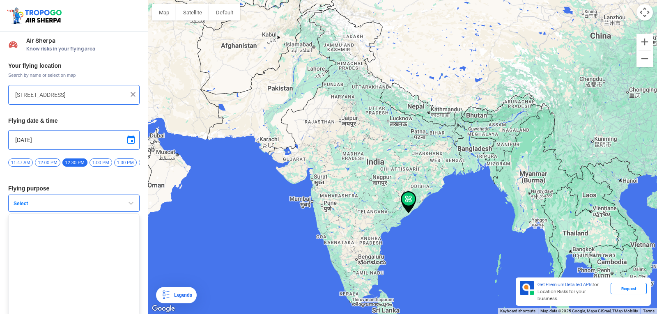
click at [136, 209] on button "Select" at bounding box center [73, 203] width 131 height 17
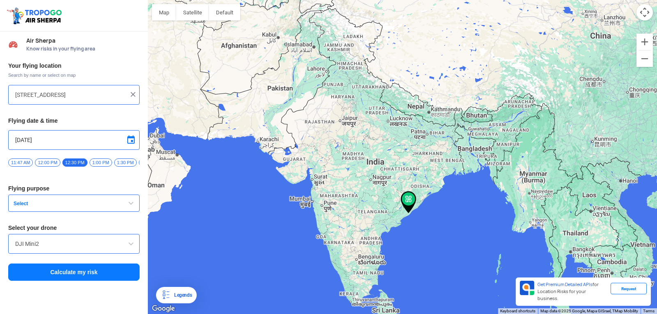
click at [136, 209] on button "Select" at bounding box center [73, 203] width 131 height 17
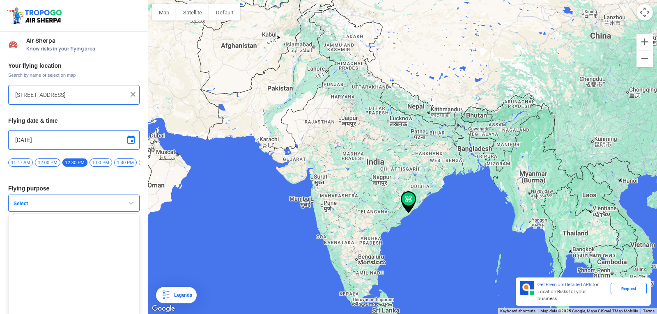
click at [136, 209] on button "Select" at bounding box center [73, 203] width 131 height 17
click at [135, 208] on span "button" at bounding box center [131, 203] width 10 height 10
click at [135, 209] on button "Select" at bounding box center [73, 203] width 131 height 17
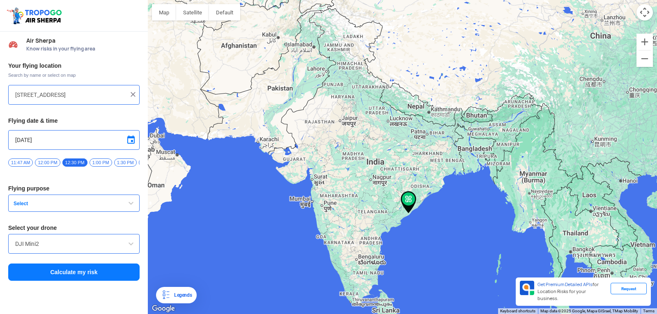
click at [135, 208] on span "button" at bounding box center [131, 203] width 10 height 10
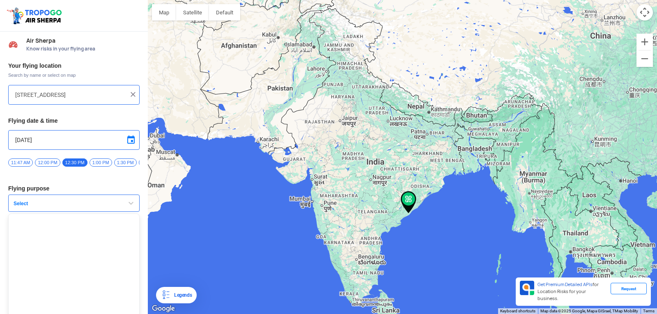
click at [135, 209] on button "Select" at bounding box center [73, 203] width 131 height 17
click at [135, 208] on span "button" at bounding box center [131, 203] width 10 height 10
click at [134, 210] on button "Select" at bounding box center [73, 203] width 131 height 17
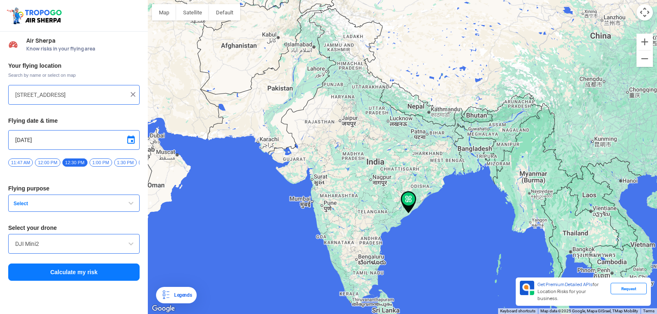
click at [134, 208] on span "button" at bounding box center [131, 203] width 10 height 10
click at [134, 210] on button "Select" at bounding box center [73, 203] width 131 height 17
click at [134, 208] on span "button" at bounding box center [131, 203] width 10 height 10
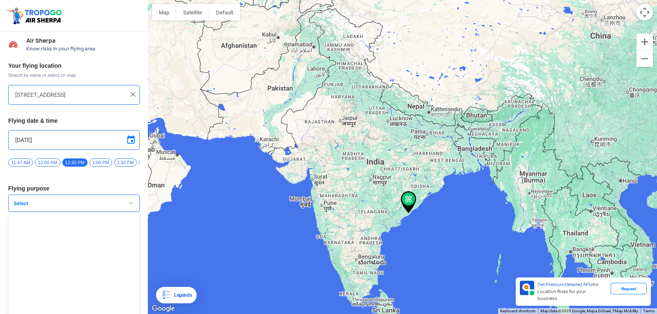
click at [134, 210] on button "Select" at bounding box center [73, 203] width 131 height 17
click at [134, 208] on span "button" at bounding box center [131, 203] width 10 height 10
click at [134, 210] on button "Select" at bounding box center [73, 203] width 131 height 17
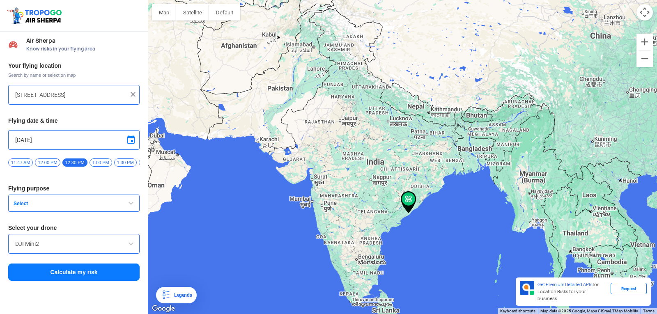
click at [134, 208] on span "button" at bounding box center [131, 203] width 10 height 10
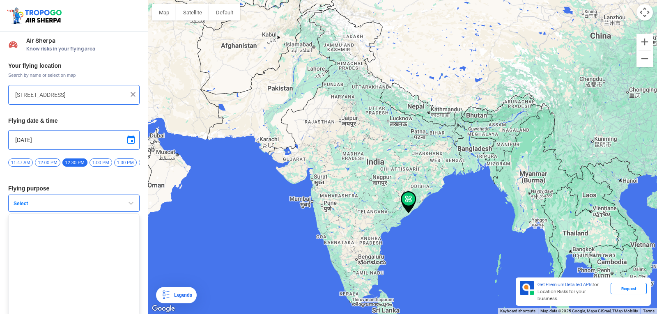
click at [133, 208] on span "button" at bounding box center [131, 203] width 10 height 10
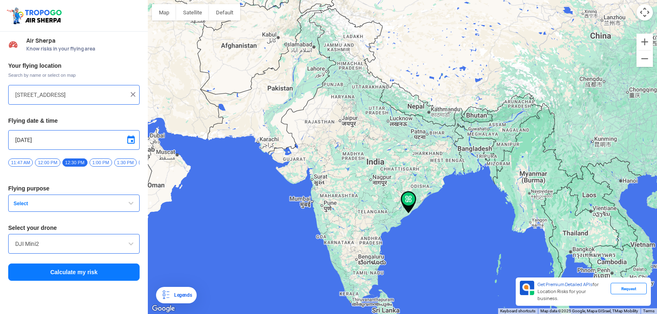
click at [133, 208] on span "button" at bounding box center [131, 203] width 10 height 10
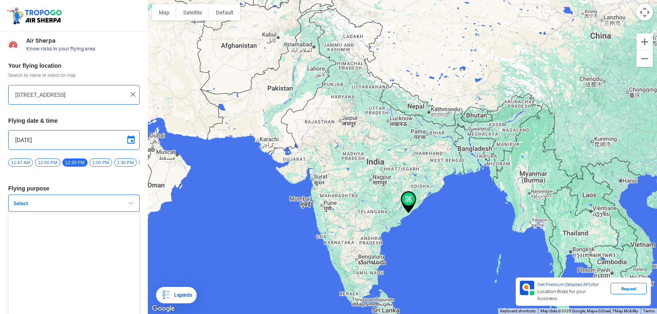
click at [133, 208] on span "button" at bounding box center [131, 203] width 10 height 10
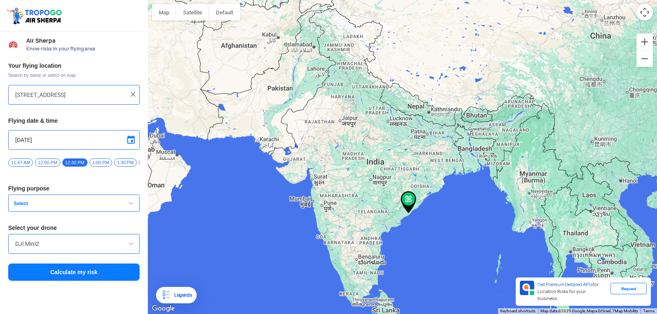
click at [133, 212] on button "Select" at bounding box center [73, 203] width 131 height 17
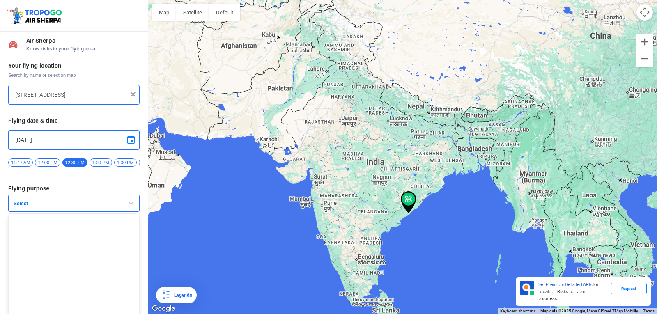
click at [133, 212] on button "Select" at bounding box center [73, 203] width 131 height 17
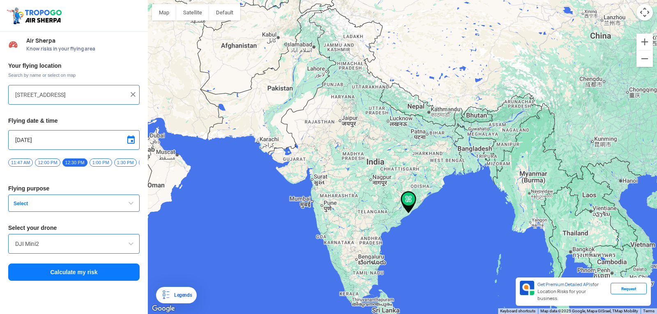
click at [132, 212] on button "Select" at bounding box center [73, 203] width 131 height 17
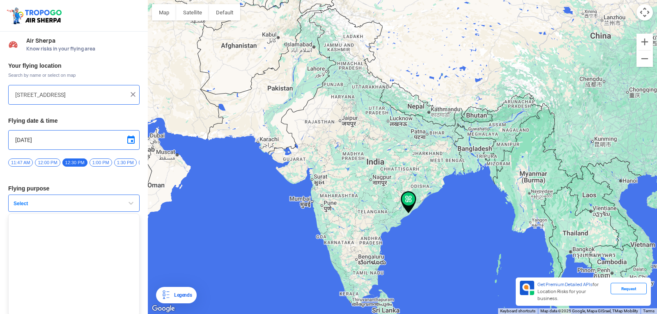
click at [132, 212] on button "Select" at bounding box center [73, 203] width 131 height 17
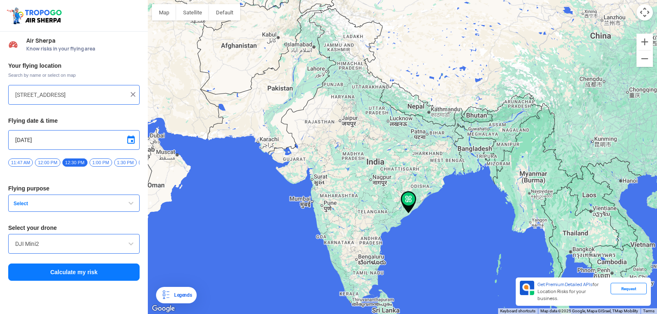
click at [132, 212] on button "Select" at bounding box center [73, 203] width 131 height 17
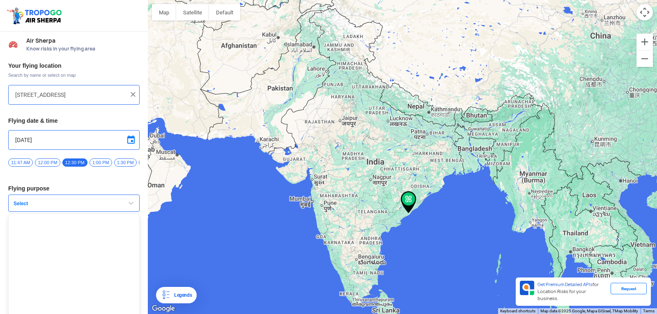
click at [132, 212] on button "Select" at bounding box center [73, 203] width 131 height 17
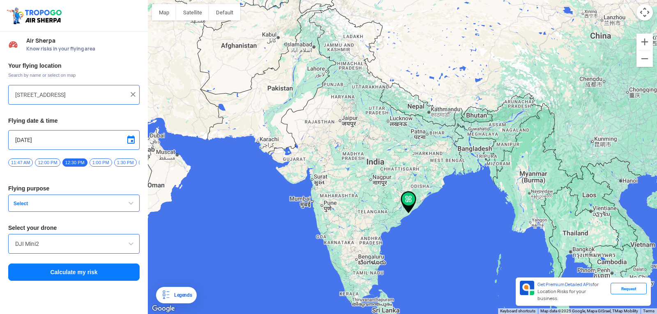
click at [132, 212] on button "Select" at bounding box center [73, 203] width 131 height 17
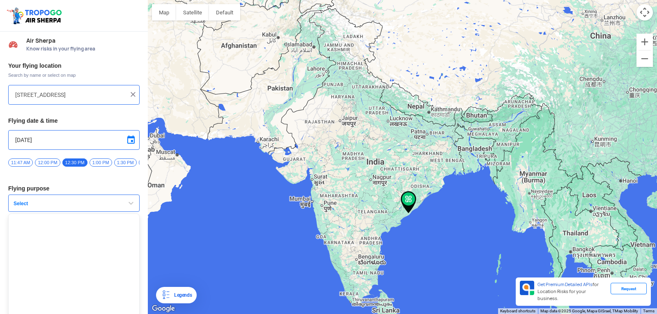
click at [132, 212] on button "Select" at bounding box center [73, 203] width 131 height 17
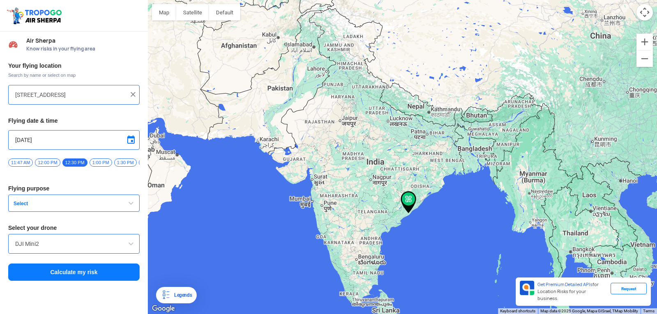
click at [132, 212] on button "Select" at bounding box center [73, 203] width 131 height 17
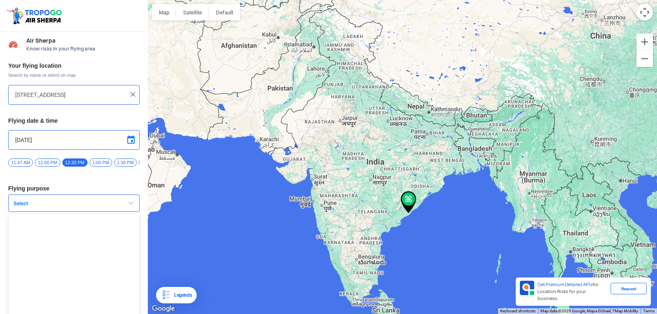
click at [132, 212] on button "Select" at bounding box center [73, 203] width 131 height 17
